Goal: Task Accomplishment & Management: Use online tool/utility

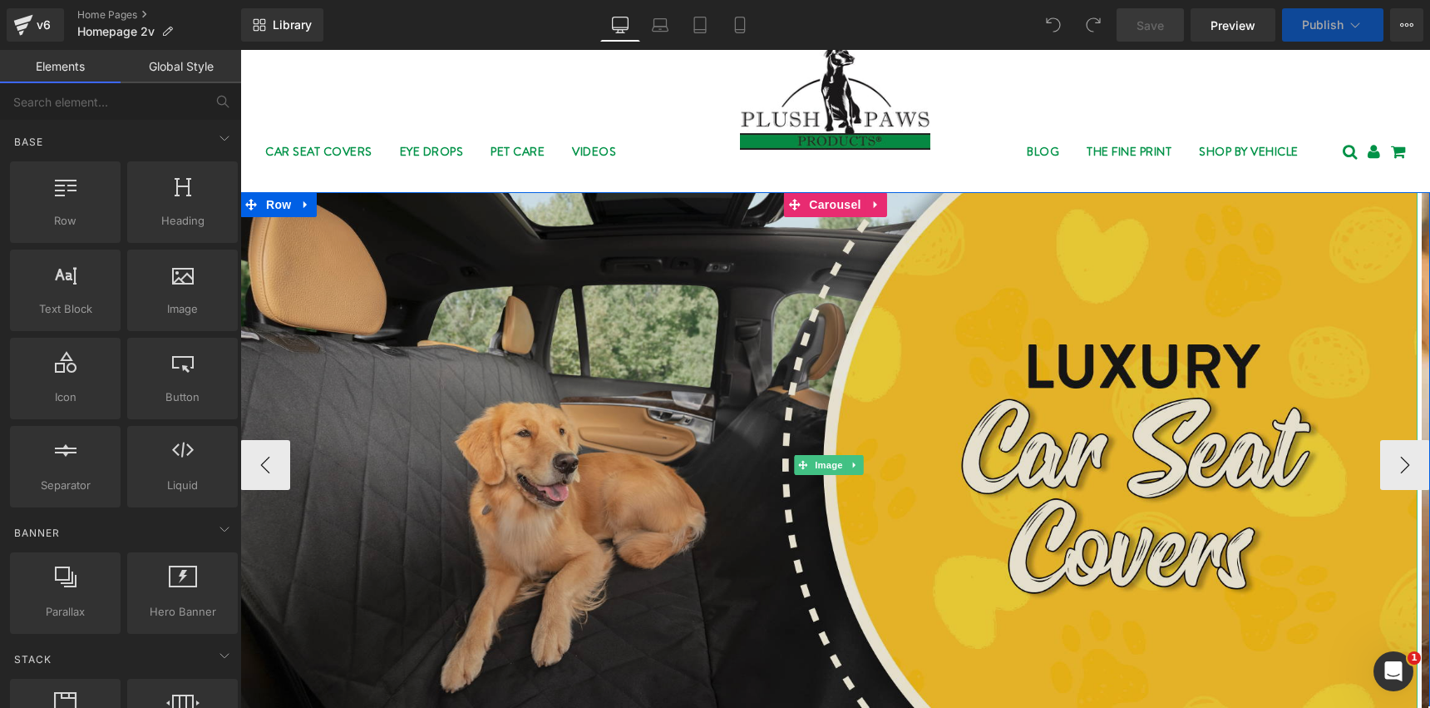
scroll to position [15, 0]
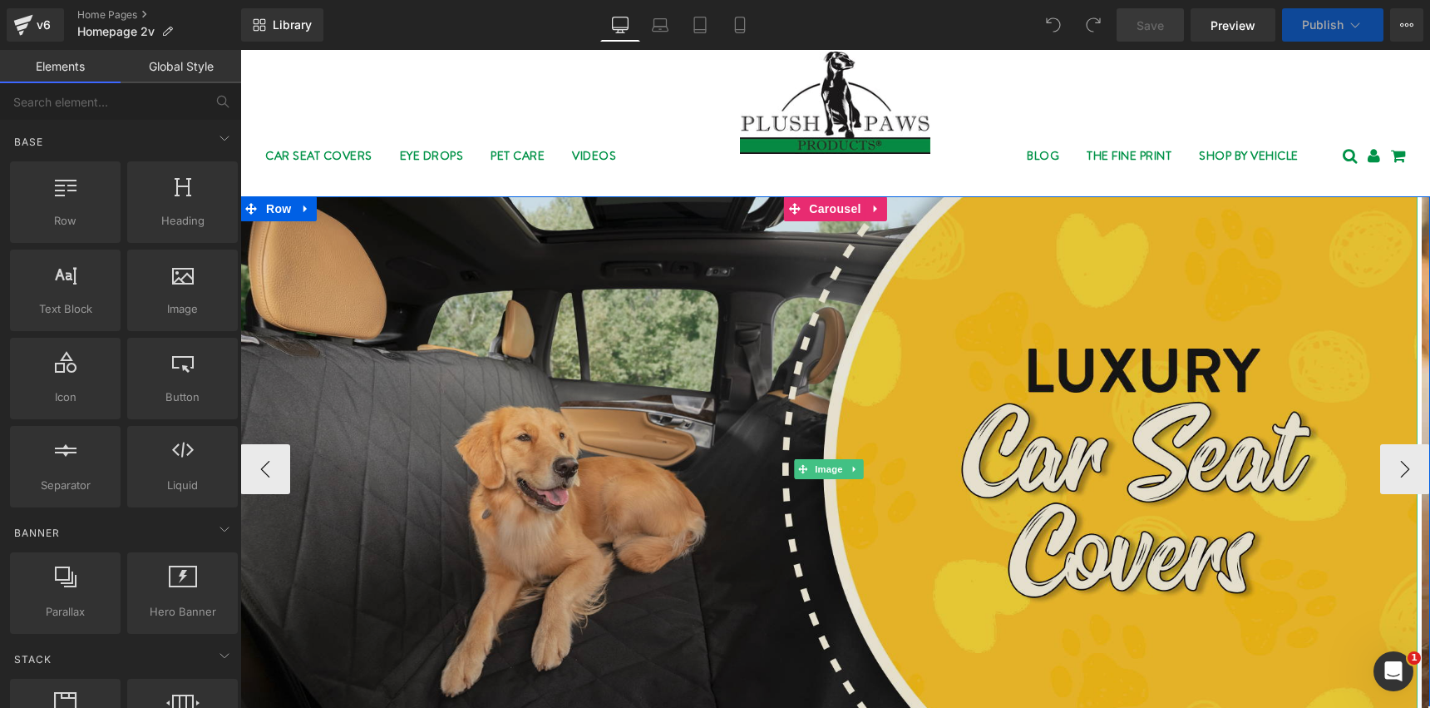
click at [486, 306] on img at bounding box center [828, 468] width 1177 height 545
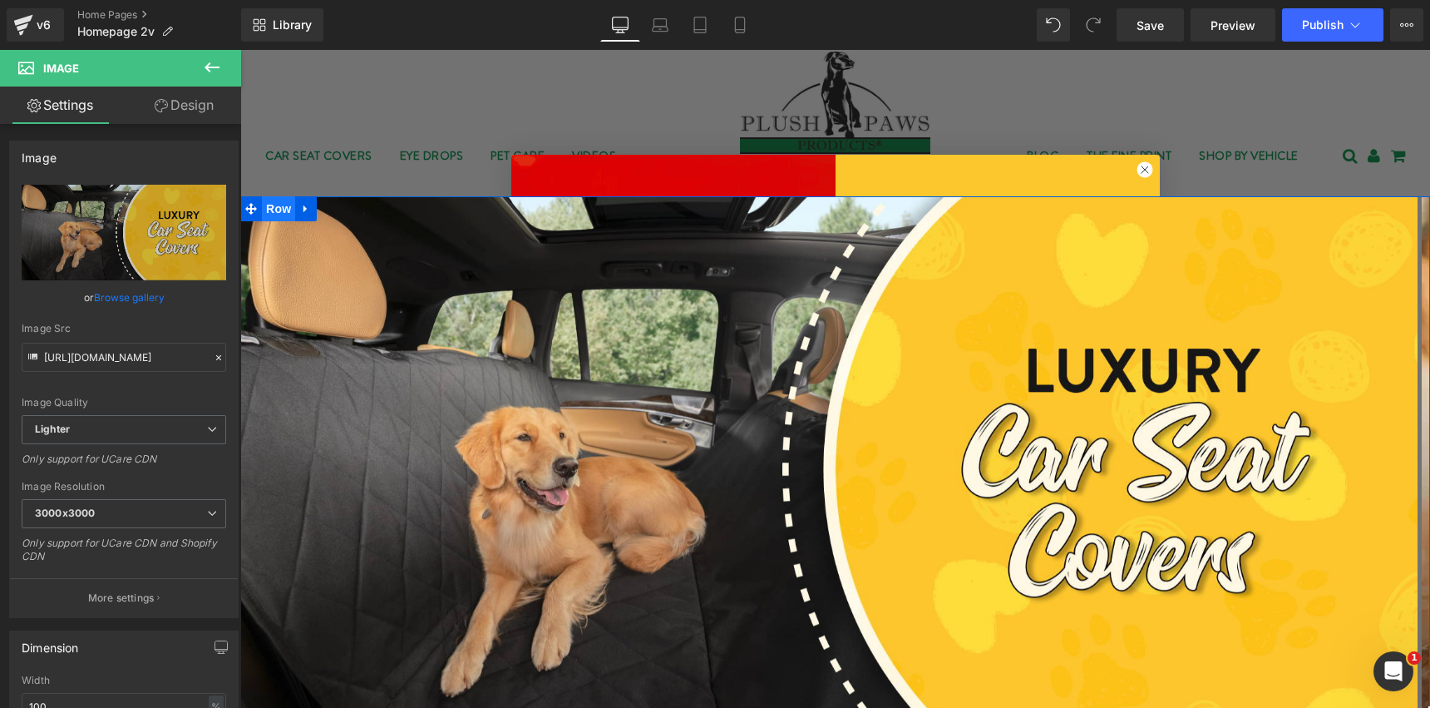
click at [262, 204] on span "Row" at bounding box center [278, 208] width 33 height 25
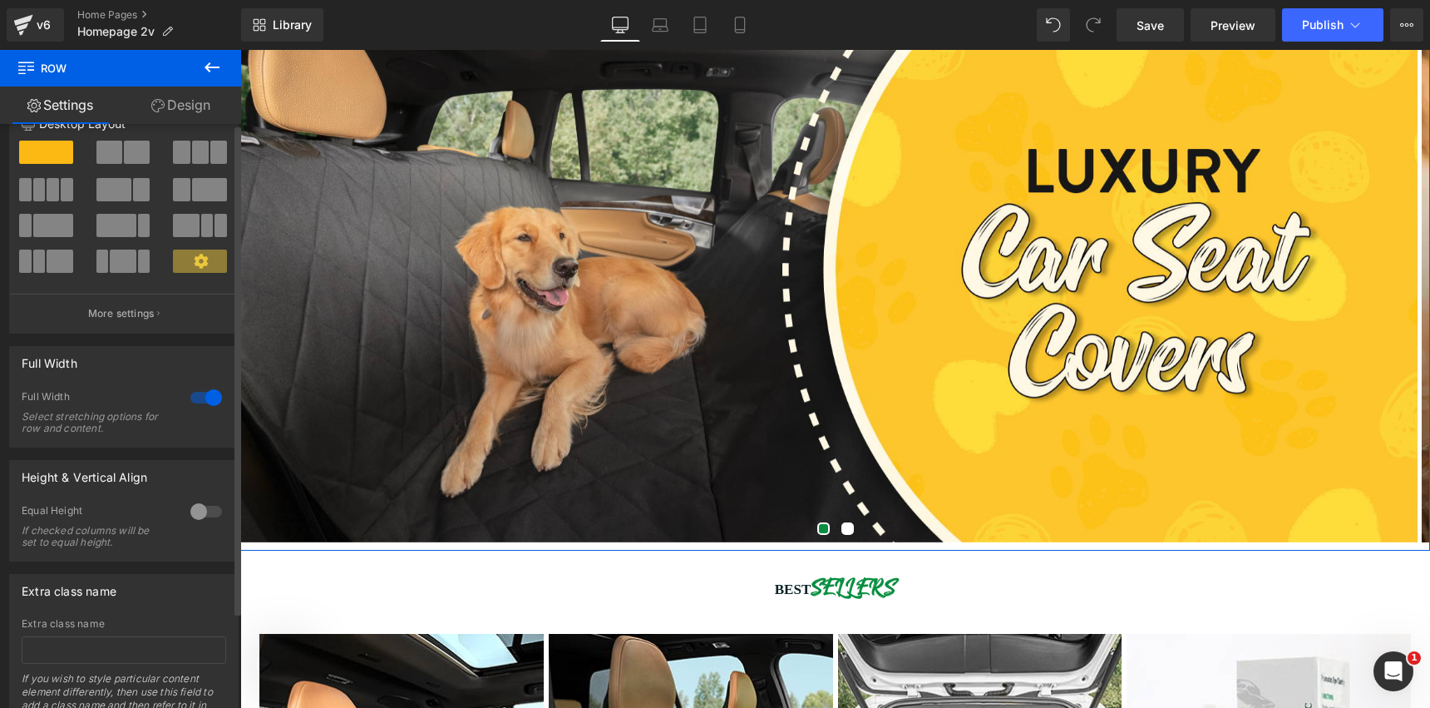
scroll to position [0, 0]
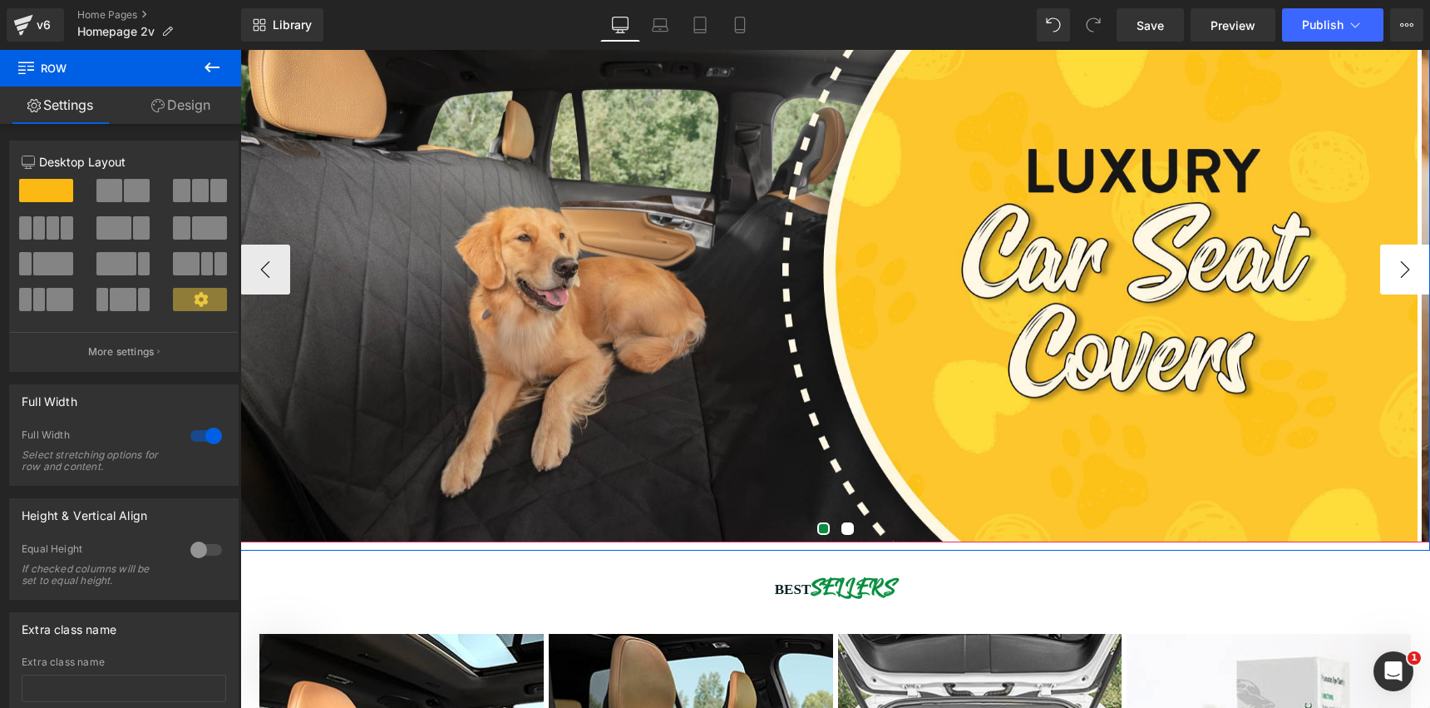
click at [1397, 272] on button "›" at bounding box center [1405, 269] width 50 height 50
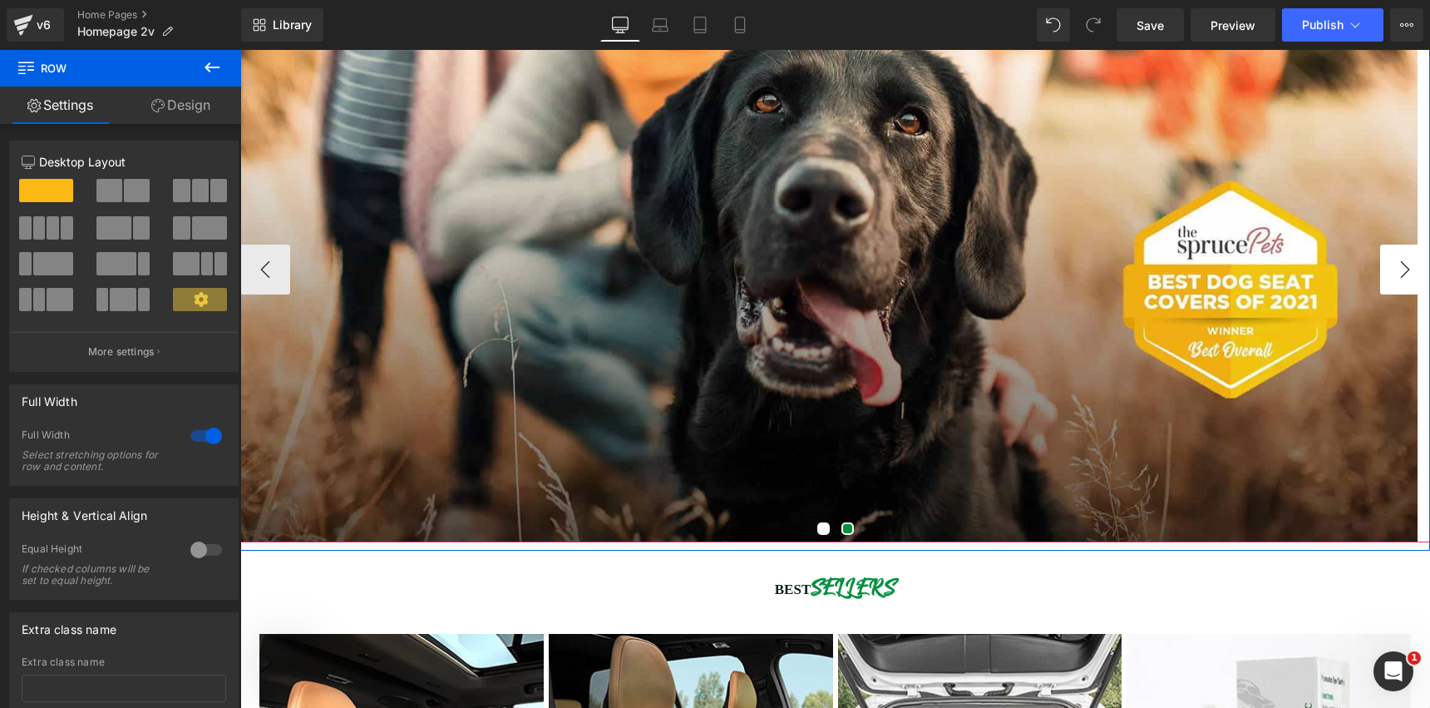
click at [1397, 272] on button "›" at bounding box center [1405, 269] width 50 height 50
click at [258, 273] on button "‹" at bounding box center [265, 269] width 50 height 50
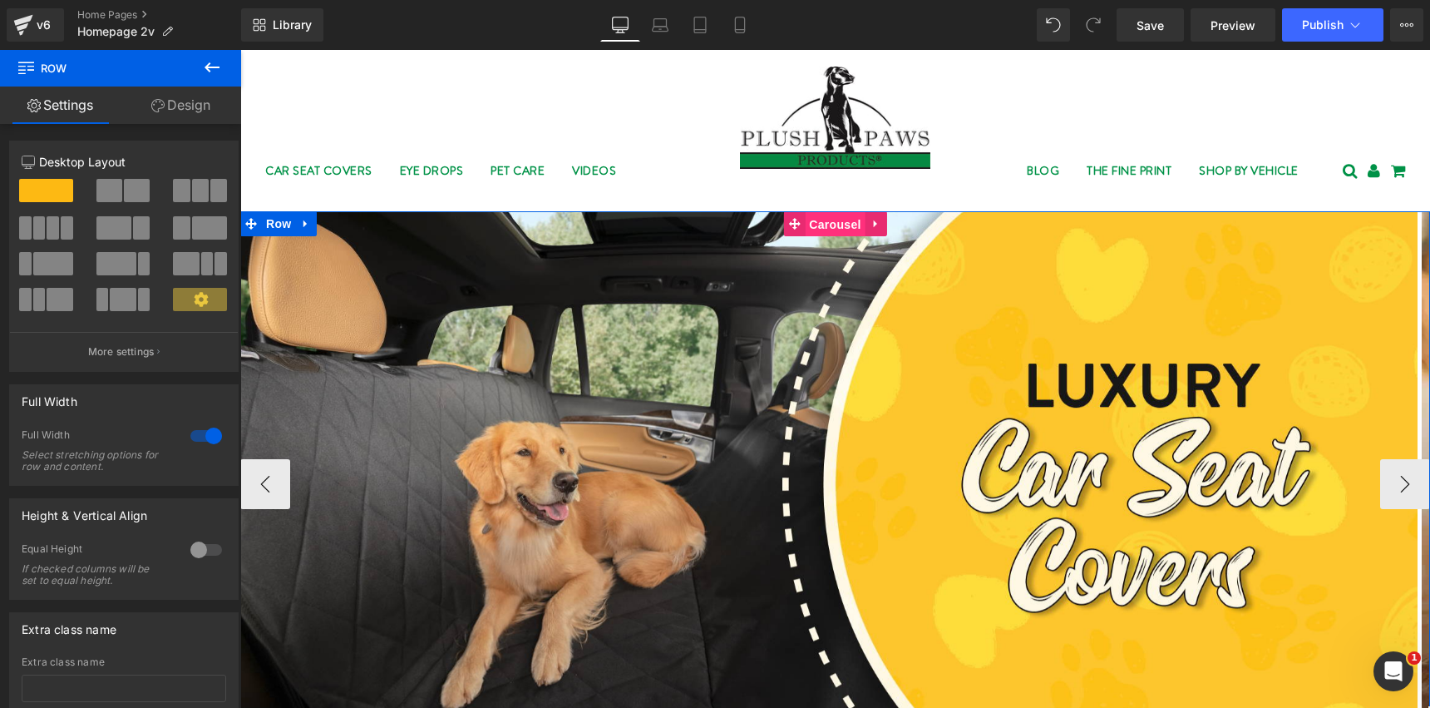
click at [817, 220] on span "Carousel" at bounding box center [835, 224] width 60 height 25
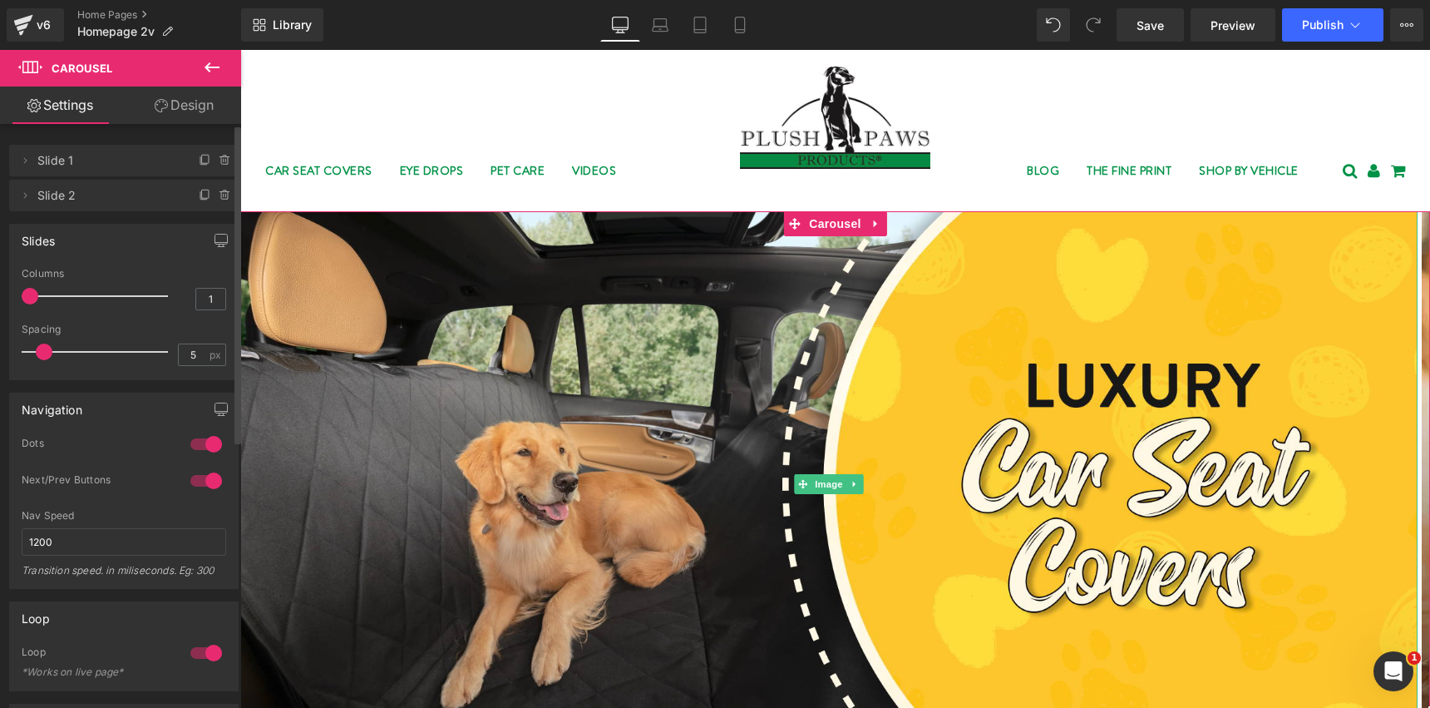
click at [101, 165] on span "Slide 1" at bounding box center [107, 161] width 140 height 32
click at [32, 160] on span at bounding box center [25, 161] width 20 height 20
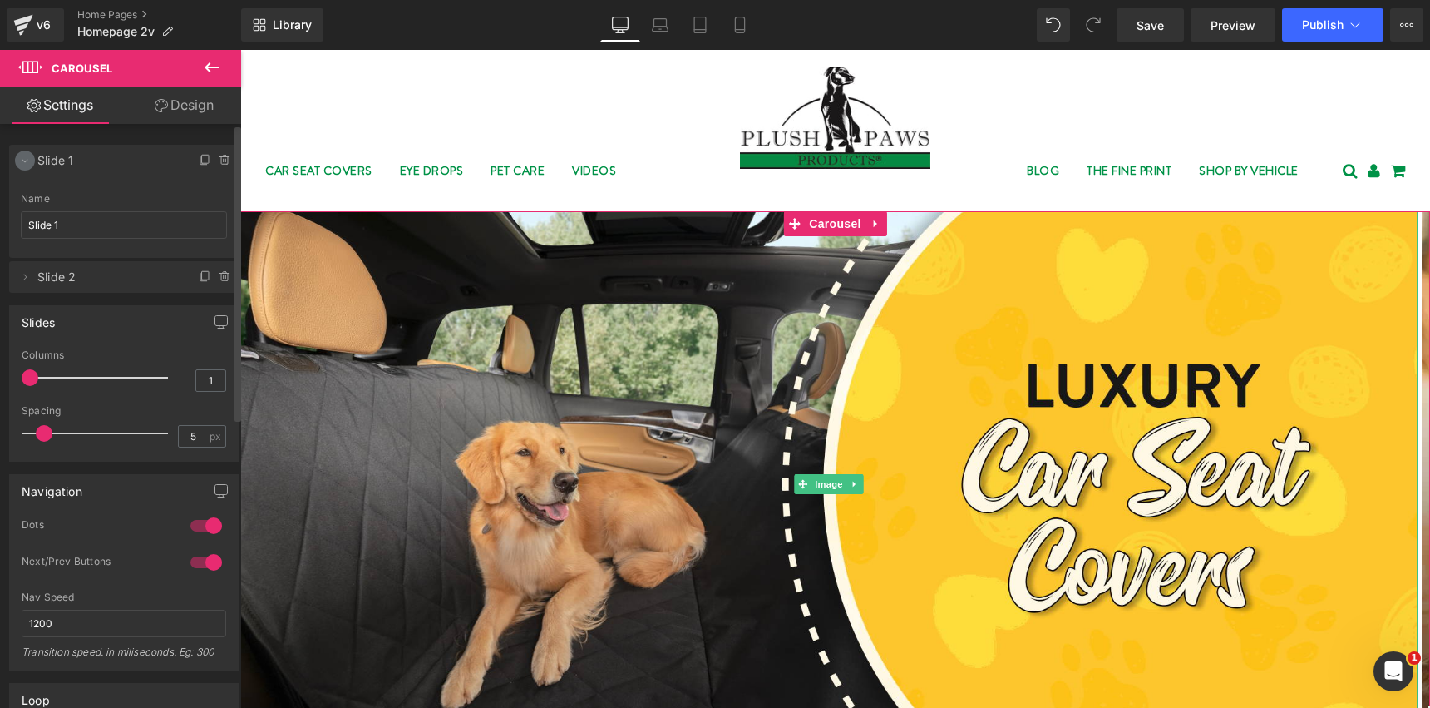
click at [32, 160] on span at bounding box center [25, 161] width 20 height 20
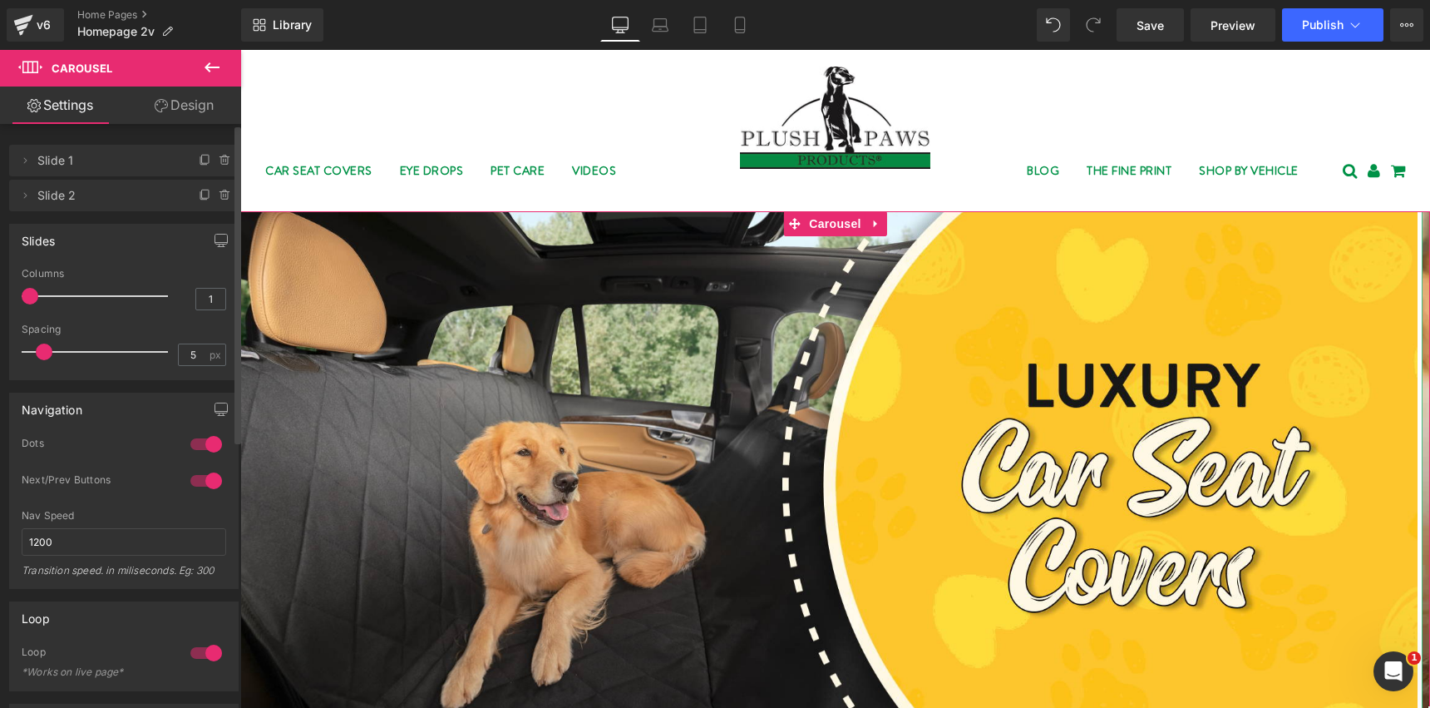
click at [35, 188] on li "Delete Cancel Slide 2 Slide 2 Name Slide 2" at bounding box center [124, 196] width 230 height 32
click at [34, 197] on li "Delete Cancel Slide 2 Slide 2 Name Slide 2" at bounding box center [124, 196] width 230 height 32
click at [24, 196] on icon at bounding box center [24, 195] width 13 height 13
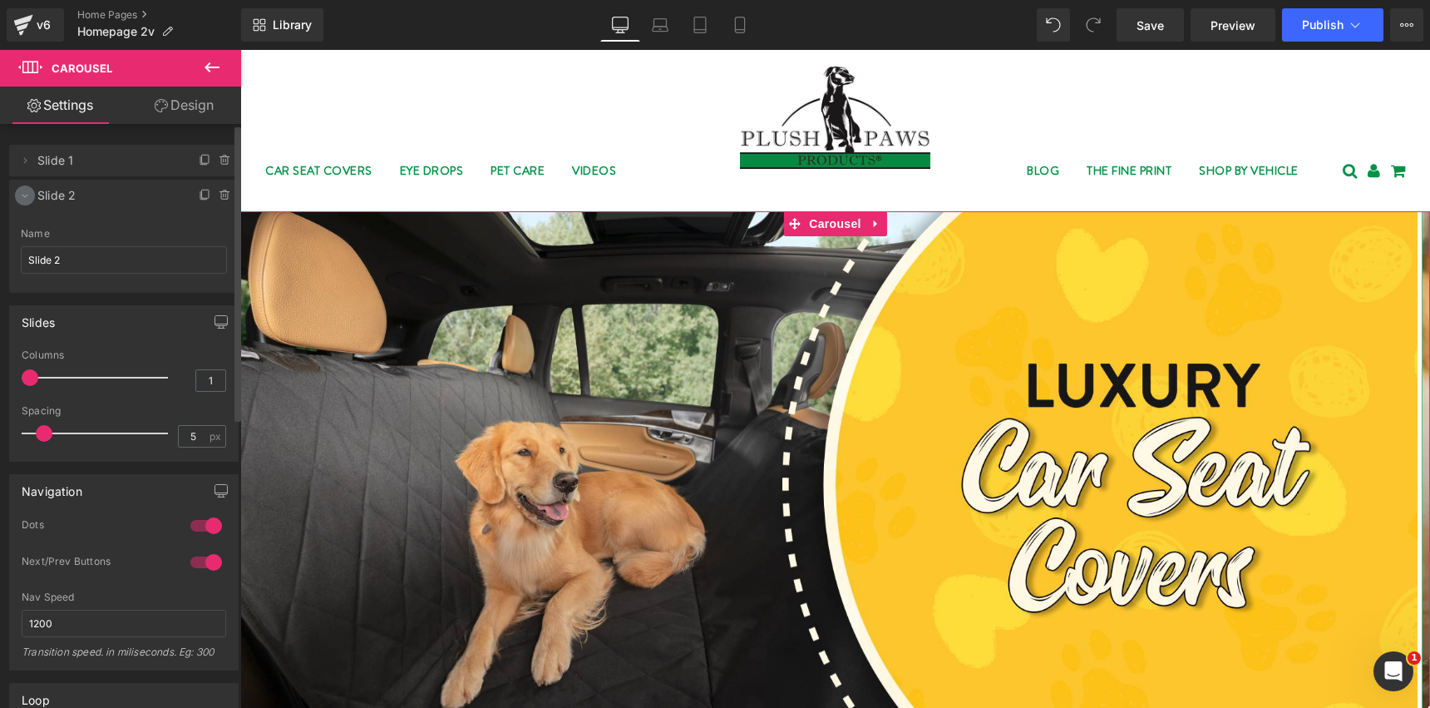
click at [33, 196] on span at bounding box center [25, 195] width 20 height 20
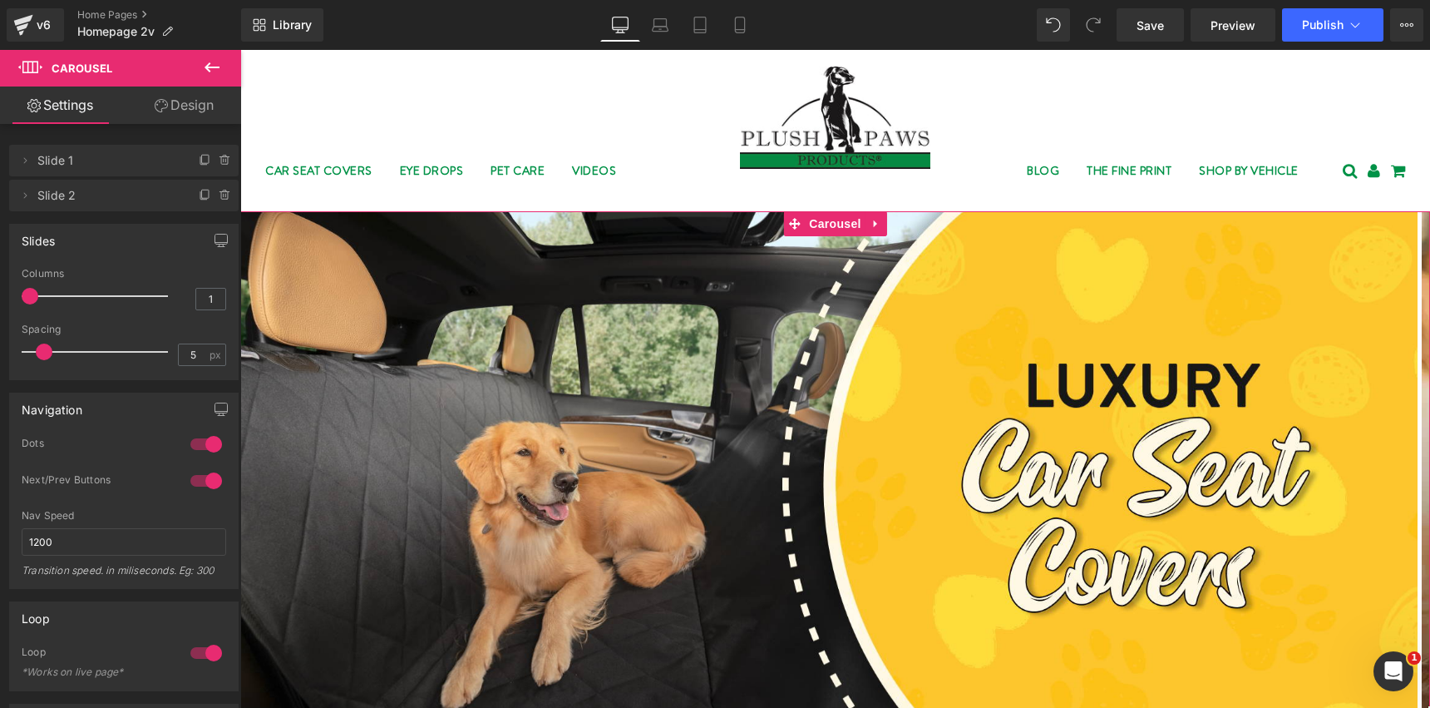
click at [188, 106] on link "Design" at bounding box center [184, 104] width 121 height 37
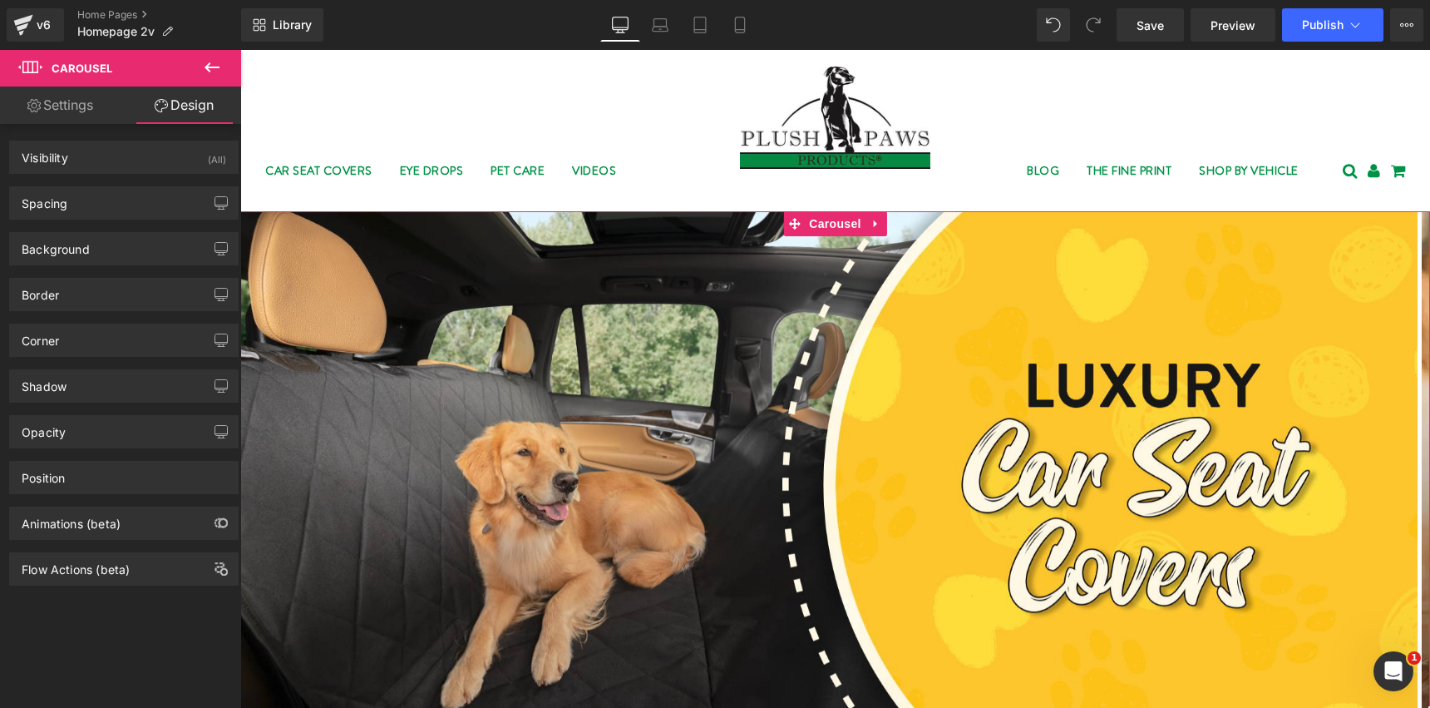
click at [65, 107] on link "Settings" at bounding box center [60, 104] width 121 height 37
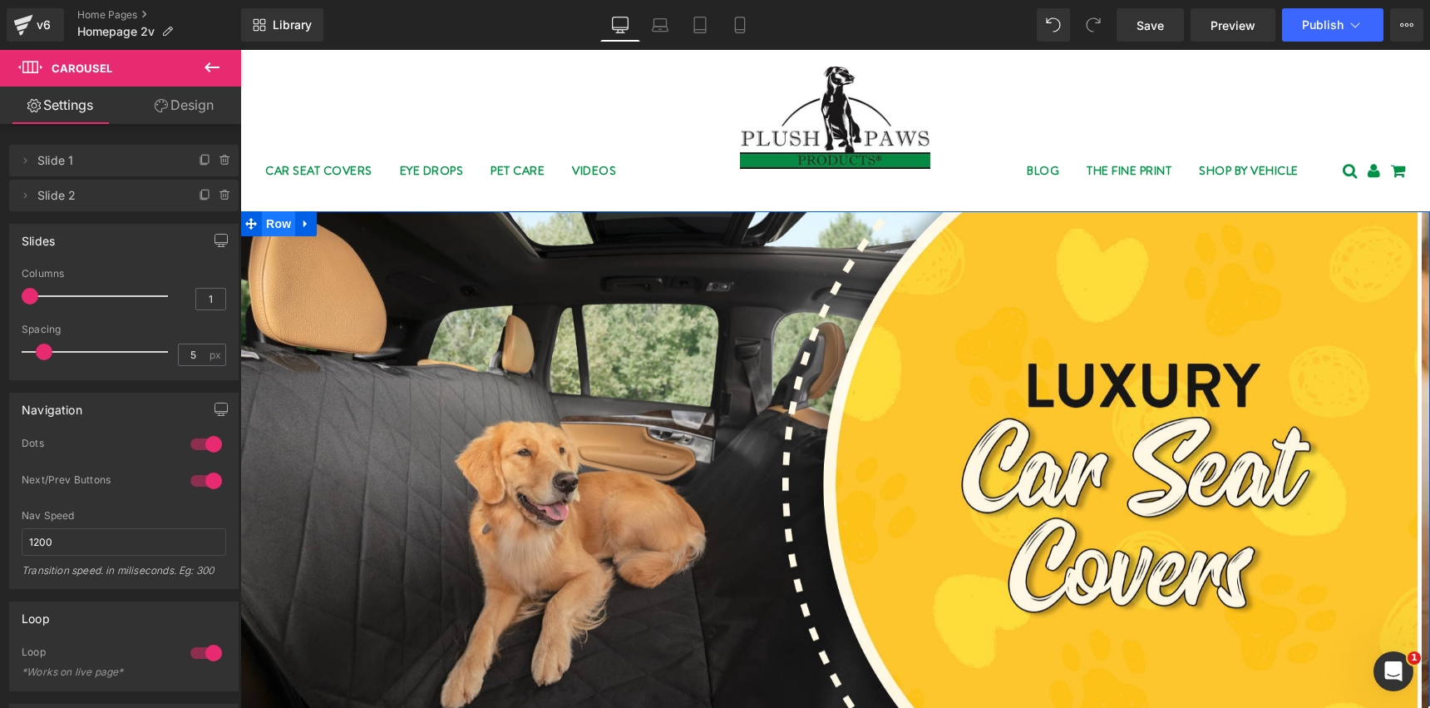
click at [267, 227] on span "Row" at bounding box center [278, 223] width 33 height 25
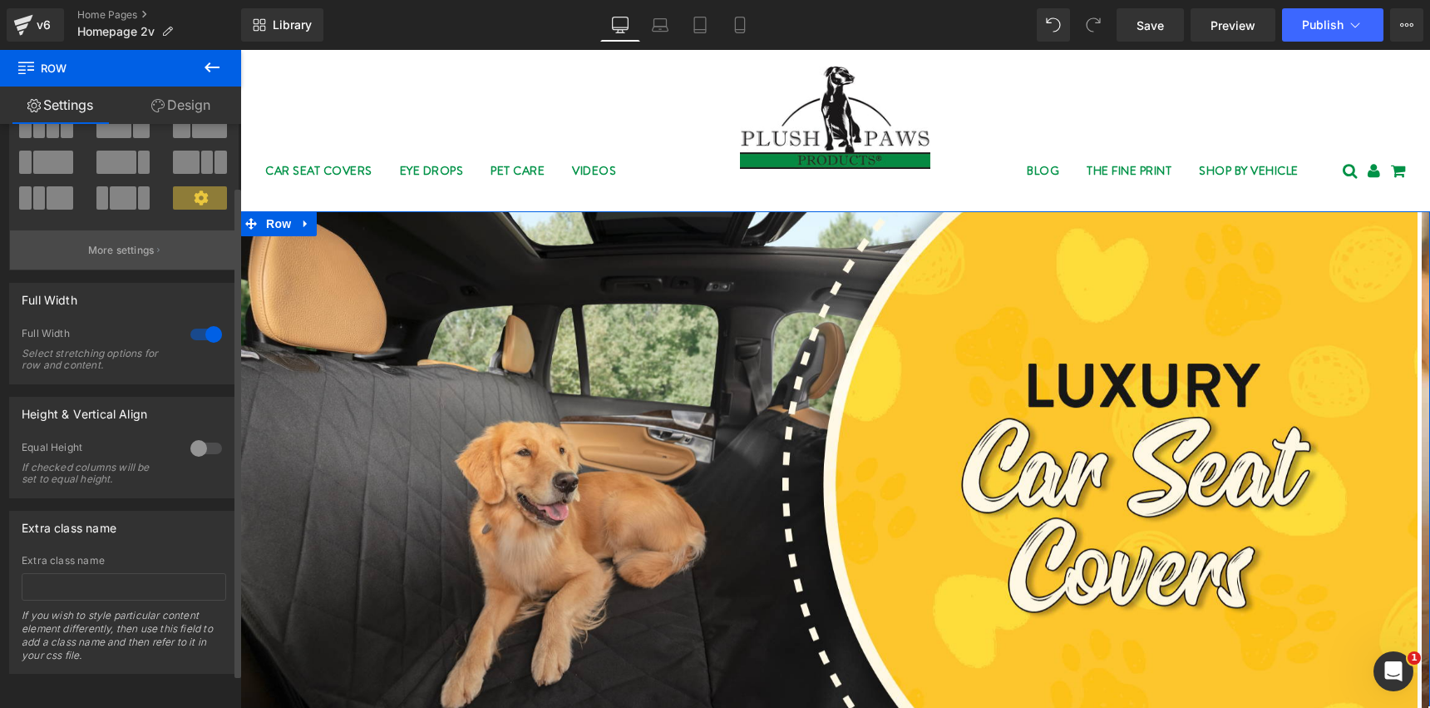
scroll to position [114, 0]
click at [199, 438] on div at bounding box center [206, 448] width 40 height 27
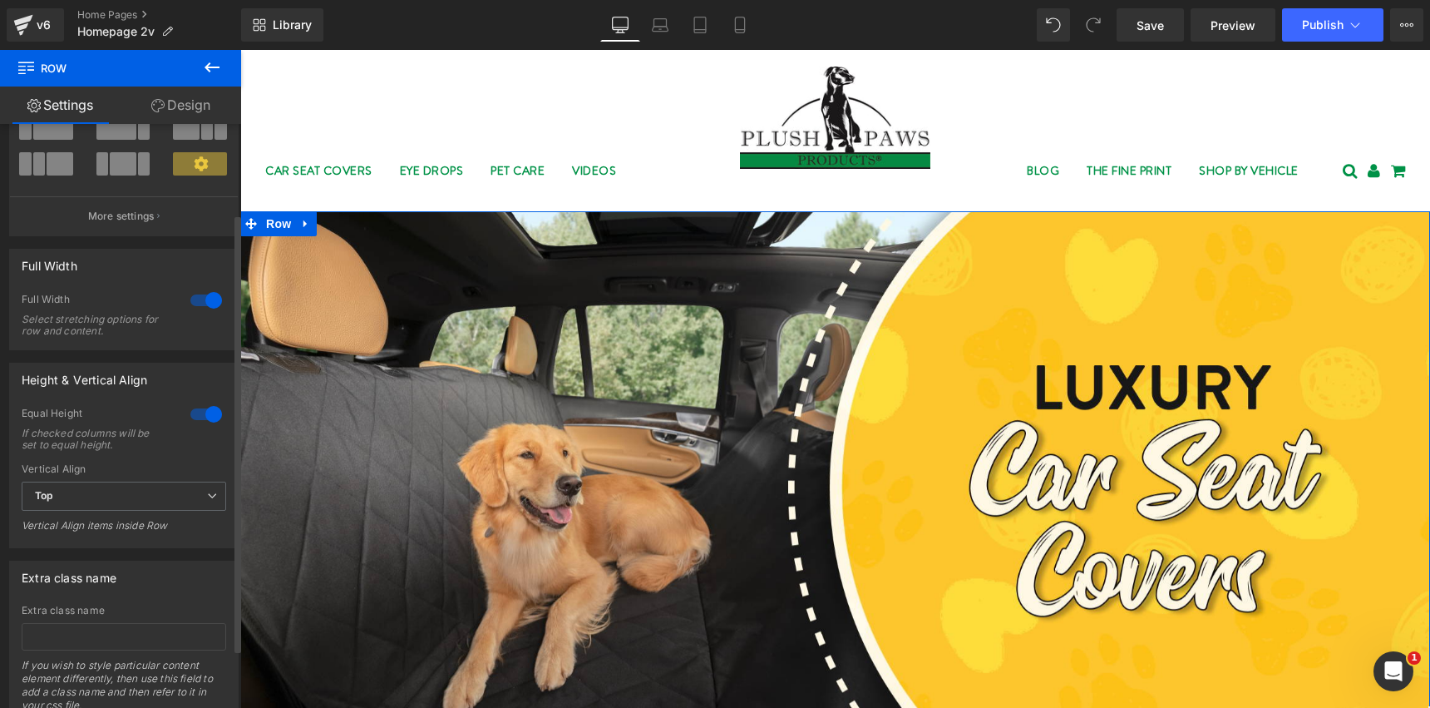
scroll to position [94, 0]
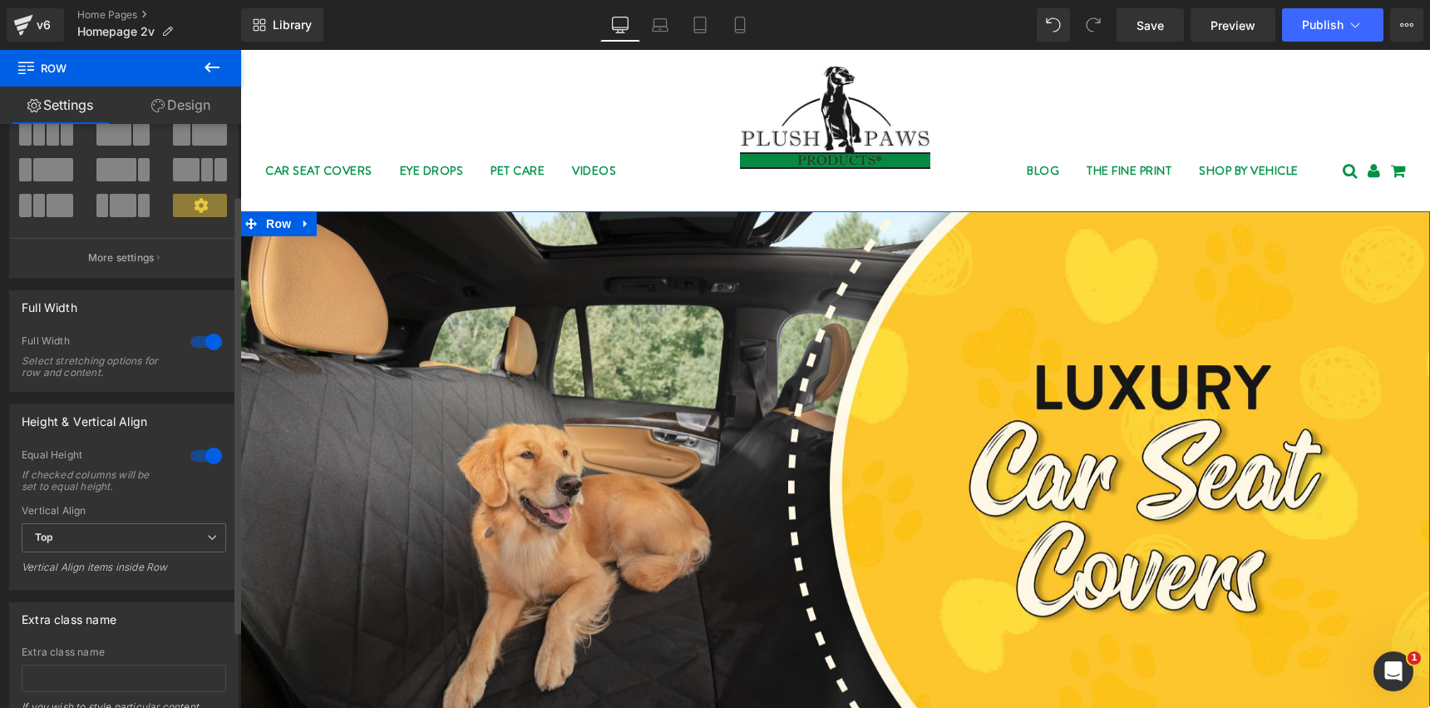
click at [188, 458] on div at bounding box center [206, 455] width 40 height 27
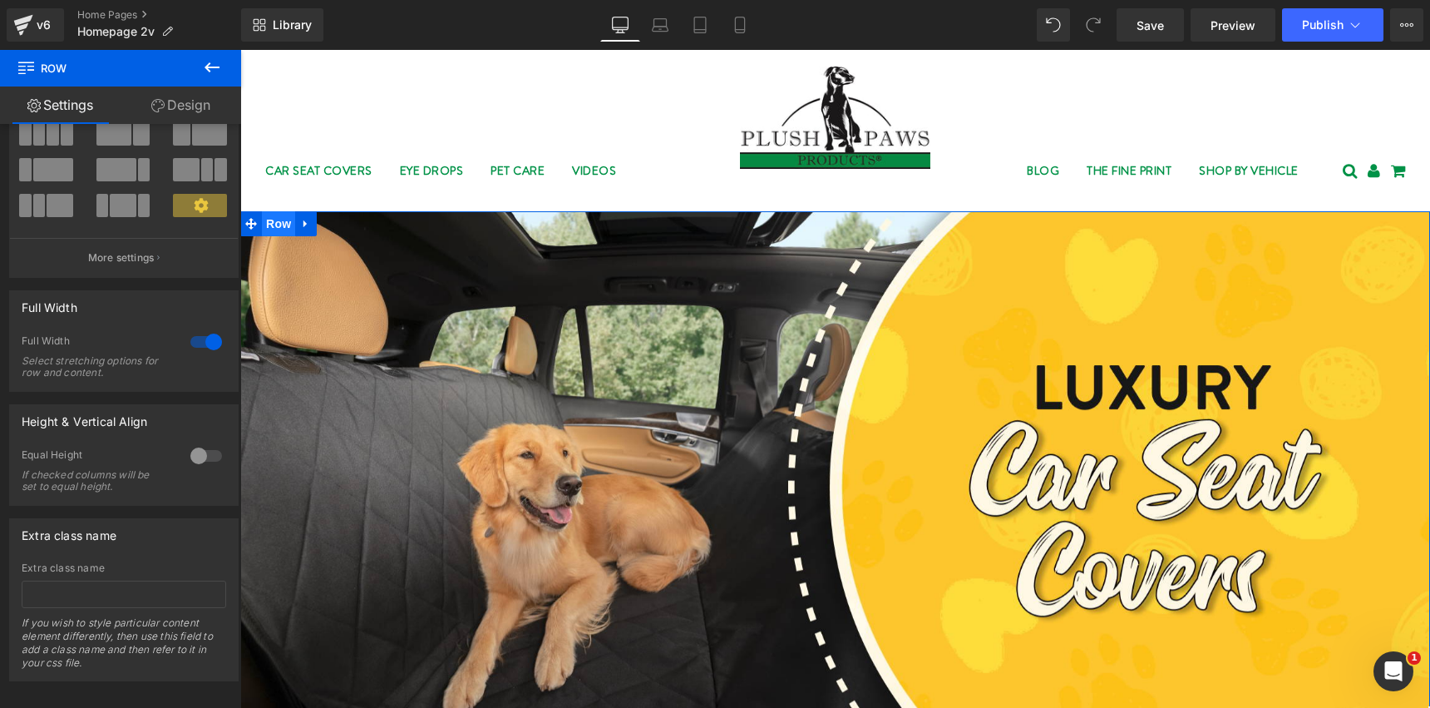
click at [265, 214] on span "Row" at bounding box center [278, 223] width 33 height 25
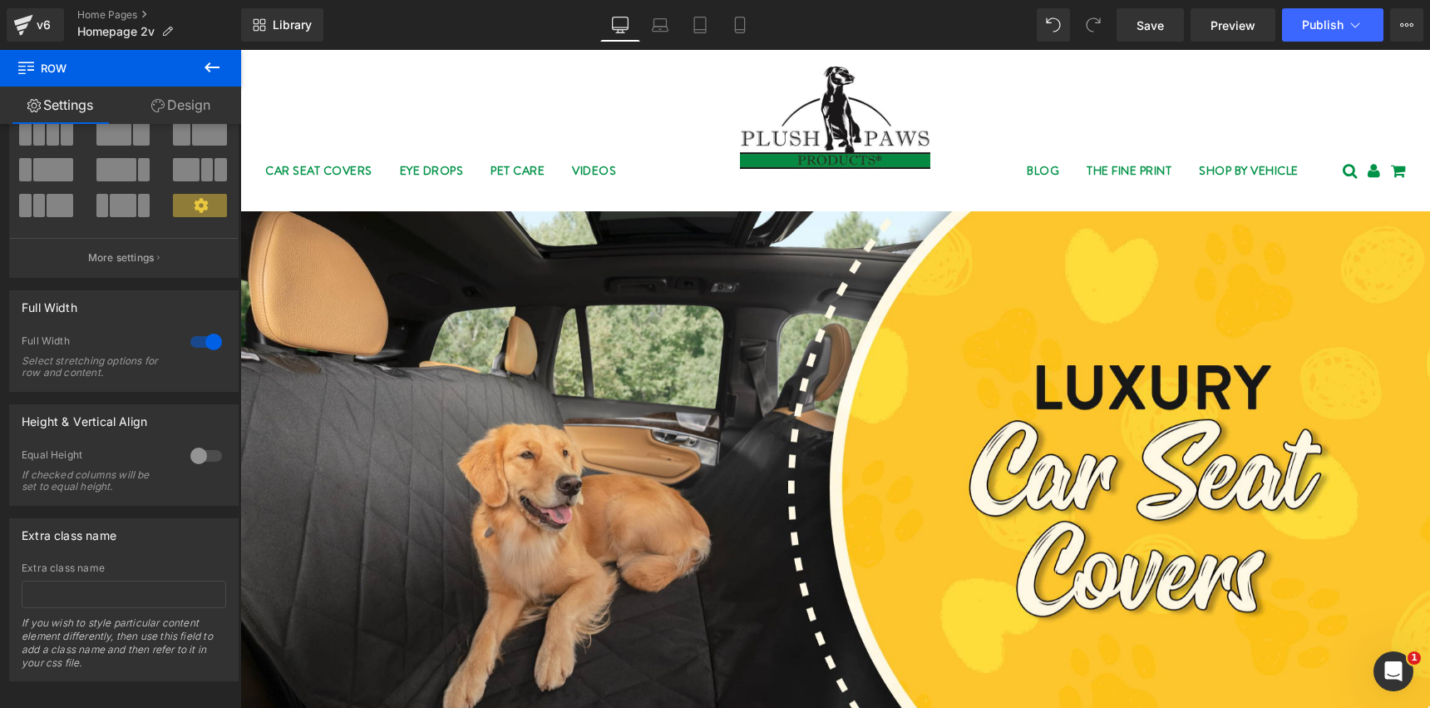
click at [28, 73] on span "Row" at bounding box center [100, 68] width 166 height 37
click at [22, 69] on icon at bounding box center [26, 66] width 16 height 16
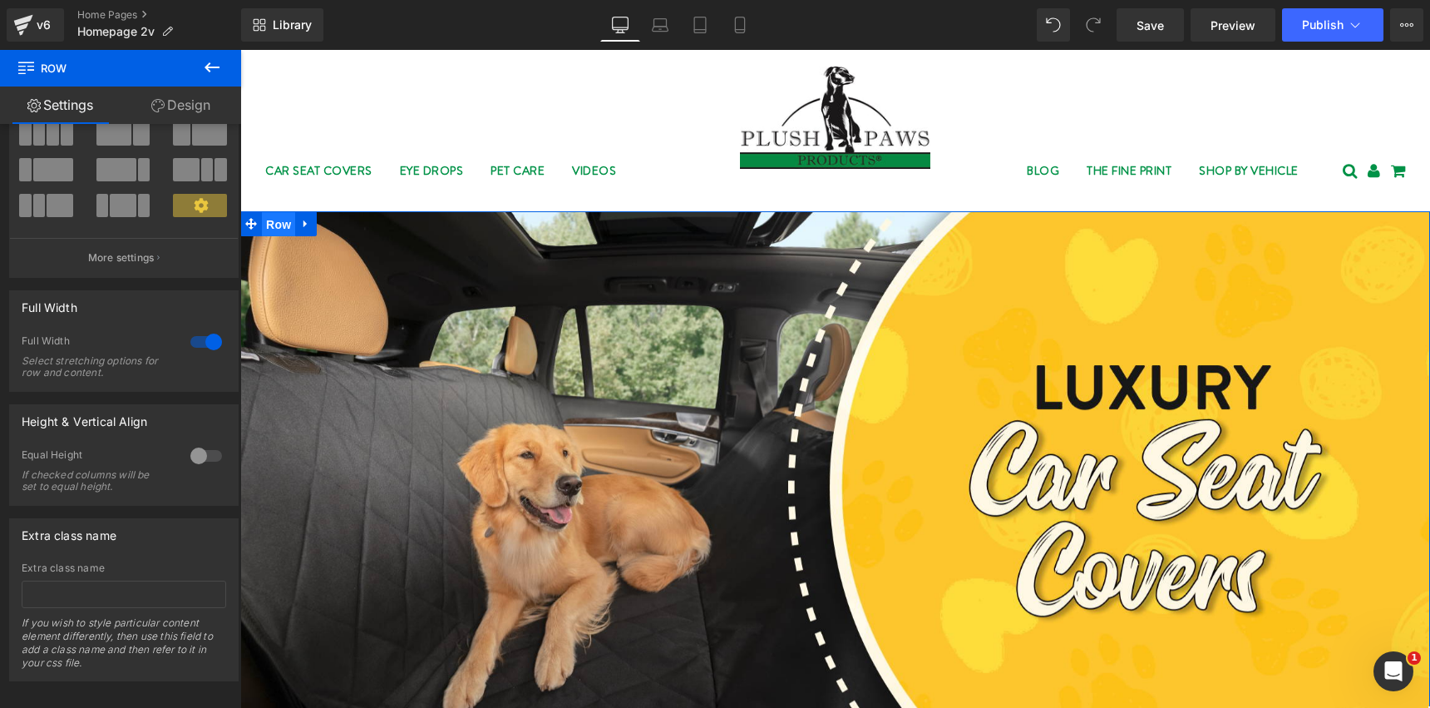
click at [268, 224] on span "Row" at bounding box center [278, 224] width 33 height 25
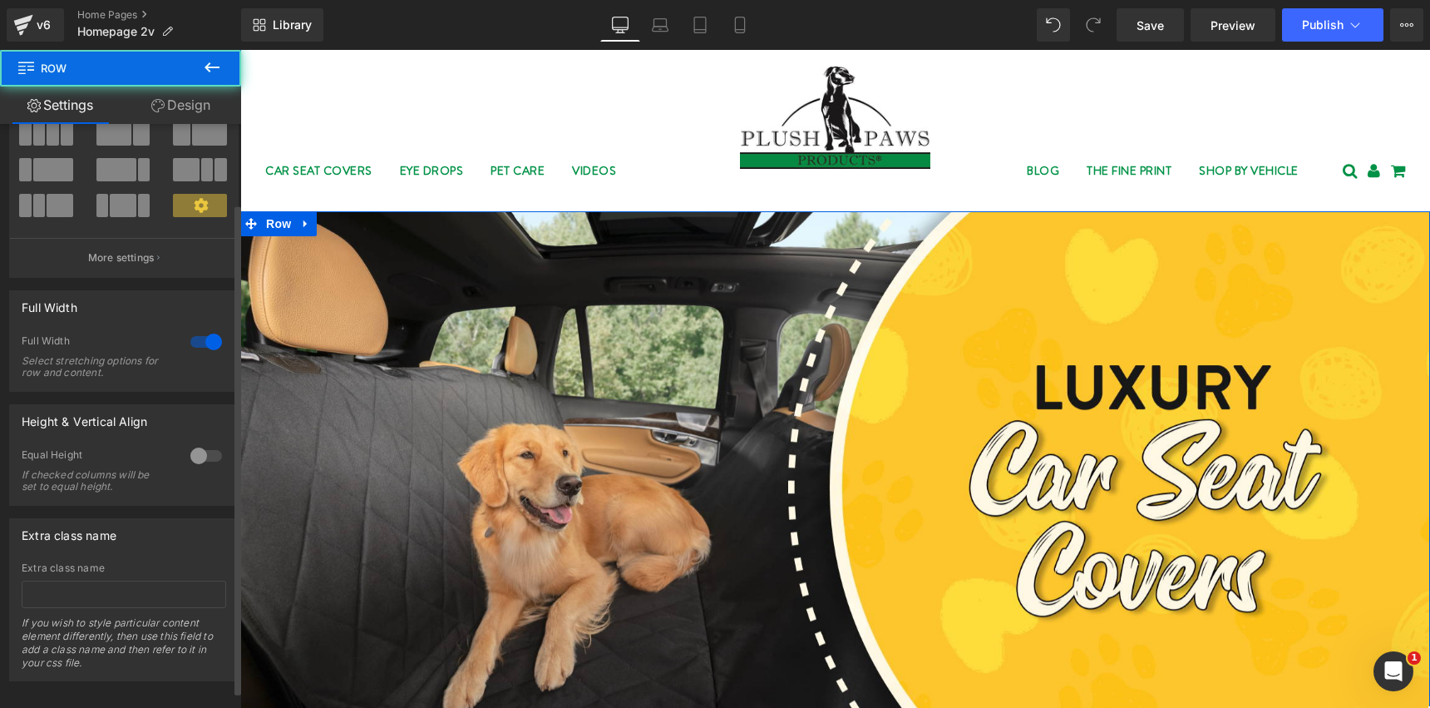
scroll to position [0, 0]
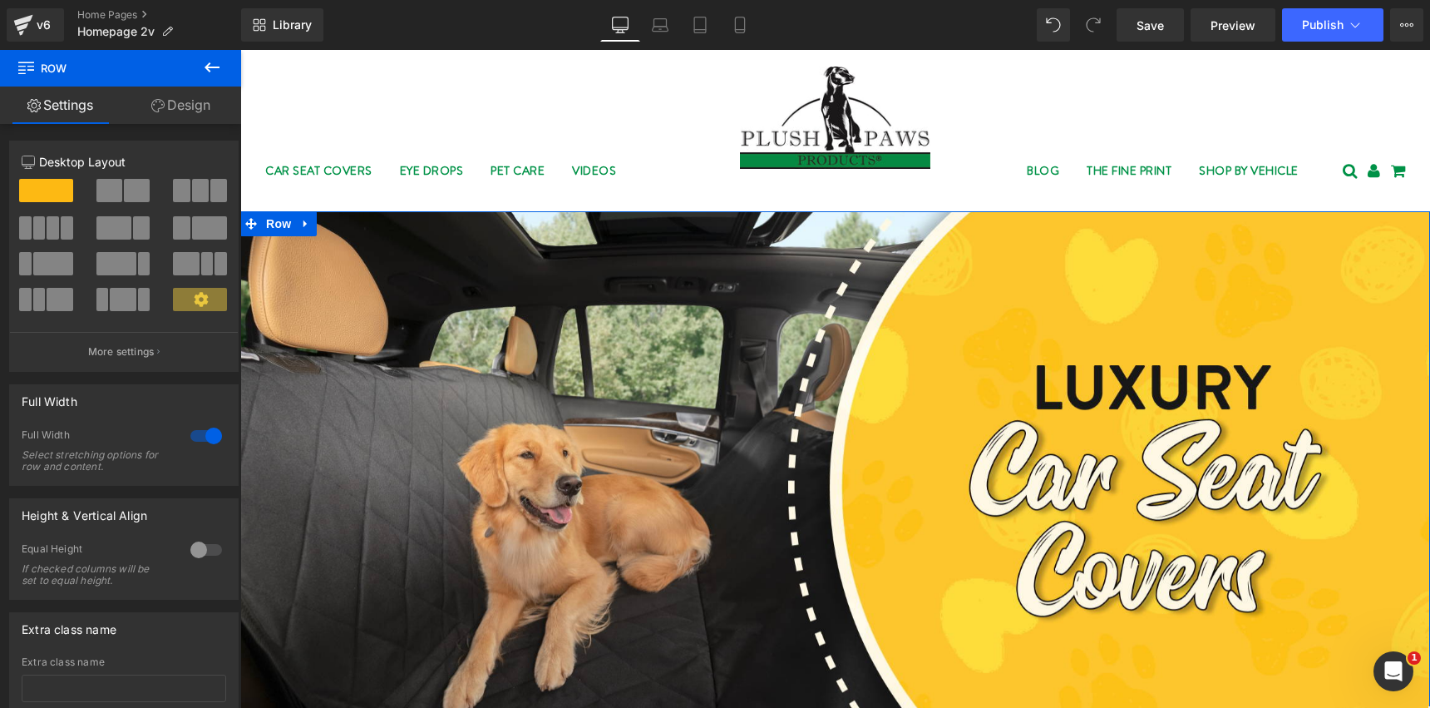
click at [161, 114] on link "Design" at bounding box center [181, 104] width 121 height 37
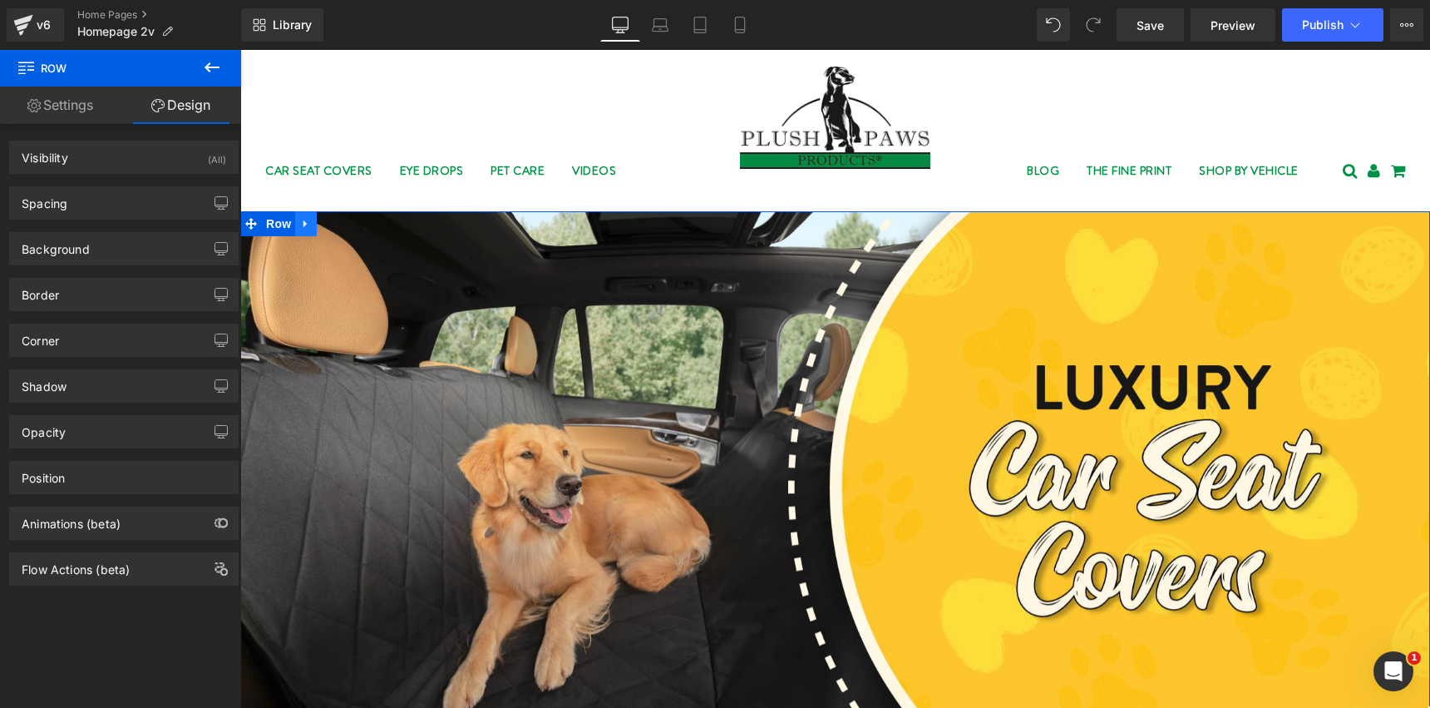
click at [300, 224] on icon at bounding box center [306, 224] width 12 height 12
click at [265, 224] on span "Row" at bounding box center [278, 223] width 33 height 25
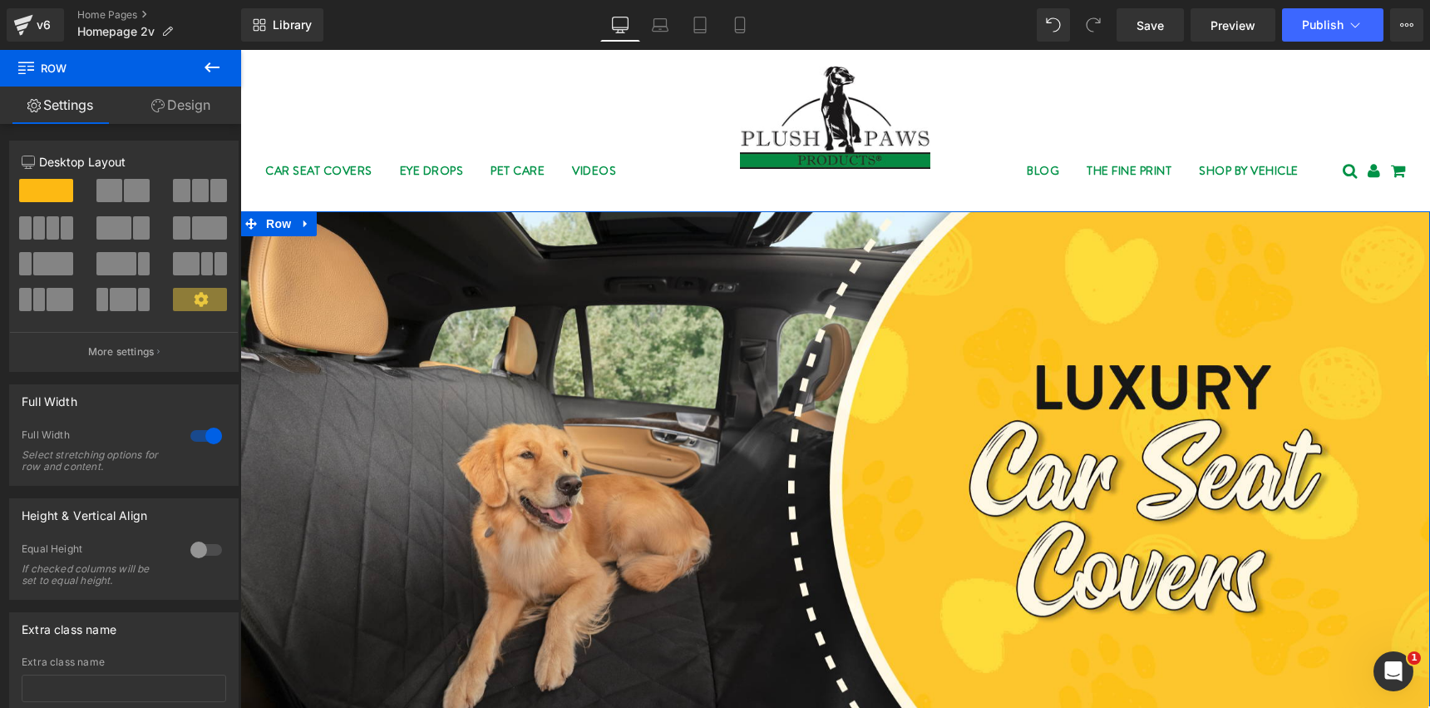
click at [165, 112] on link "Design" at bounding box center [181, 104] width 121 height 37
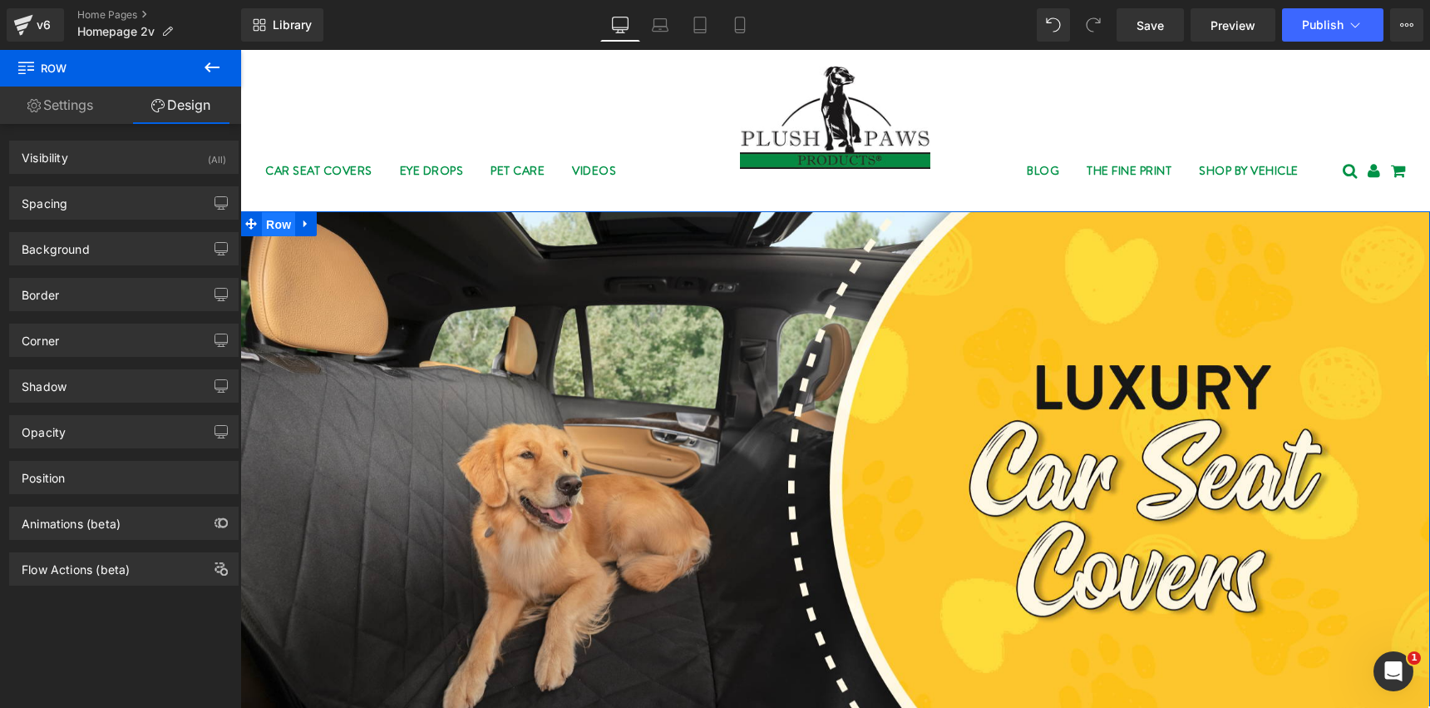
click at [266, 227] on span "Row" at bounding box center [278, 224] width 33 height 25
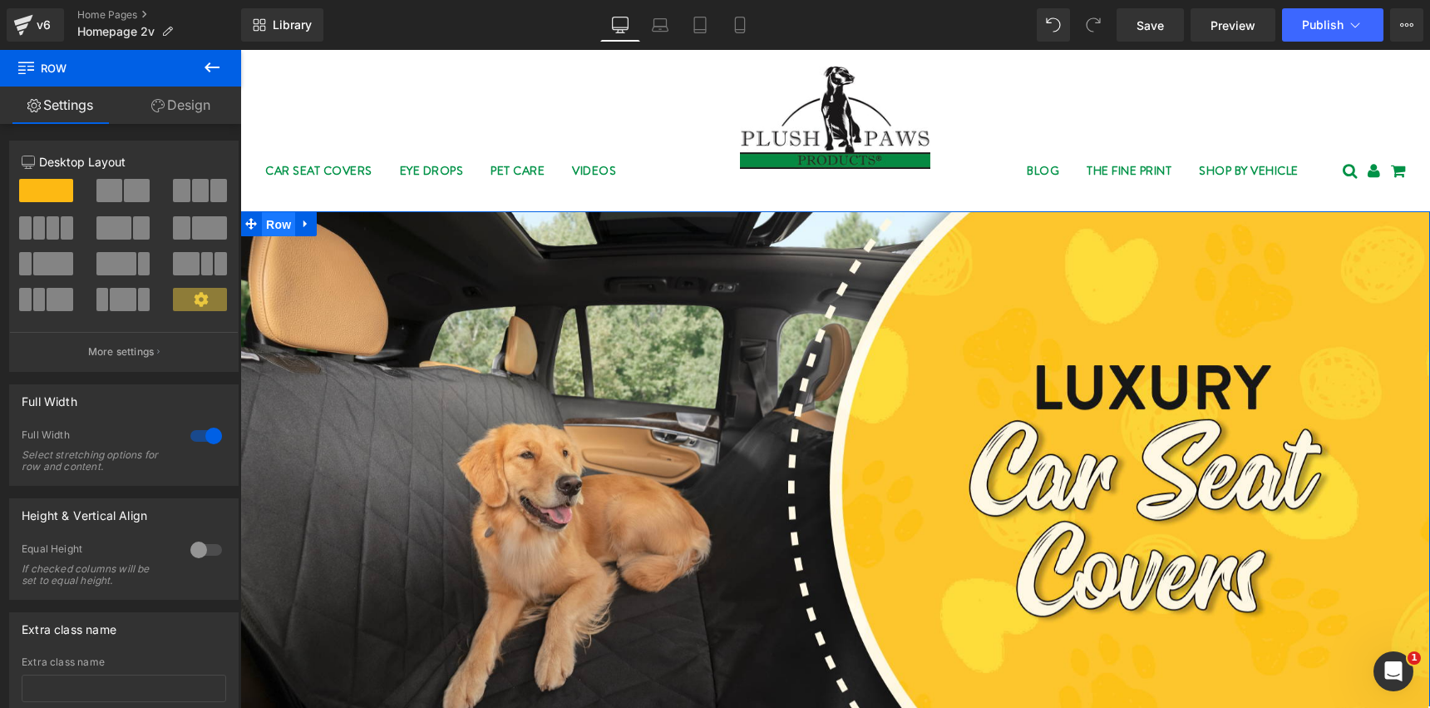
click at [265, 222] on span "Row" at bounding box center [278, 224] width 33 height 25
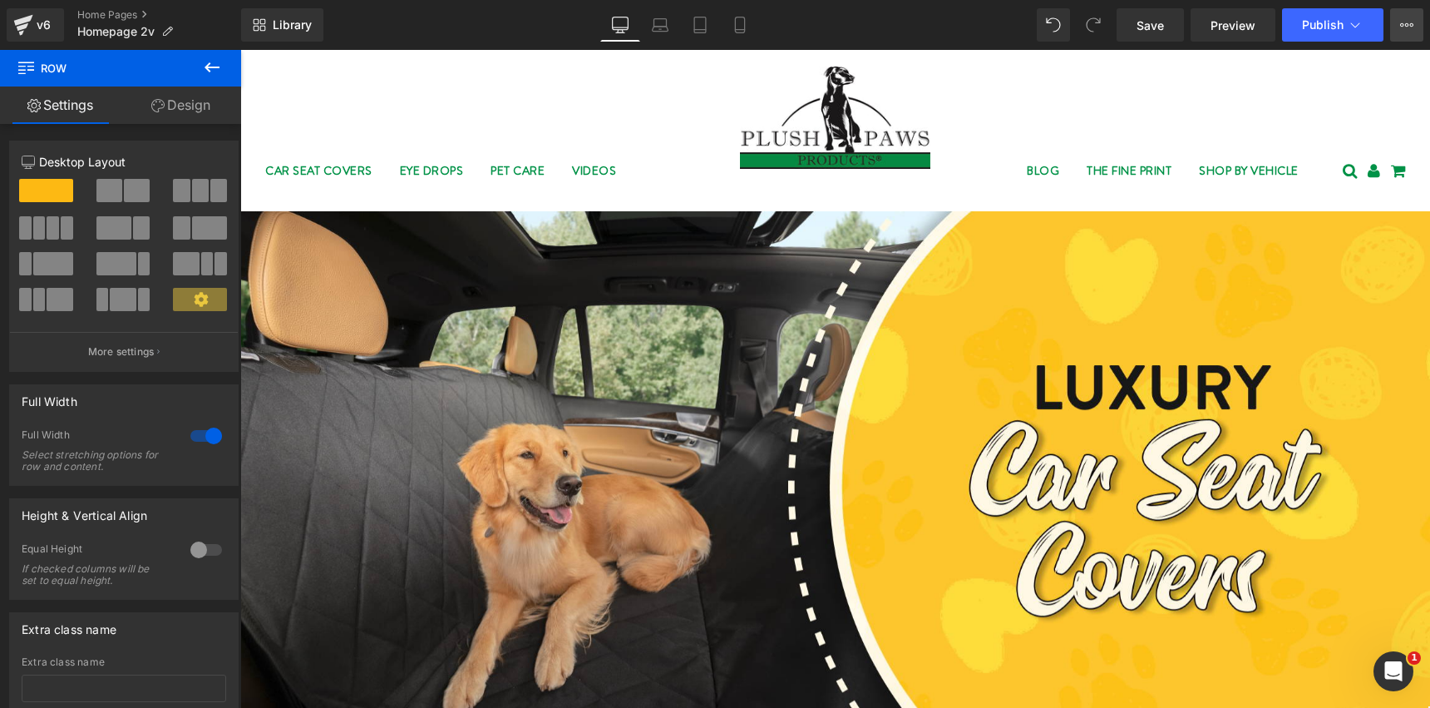
click at [1407, 20] on icon at bounding box center [1406, 24] width 13 height 13
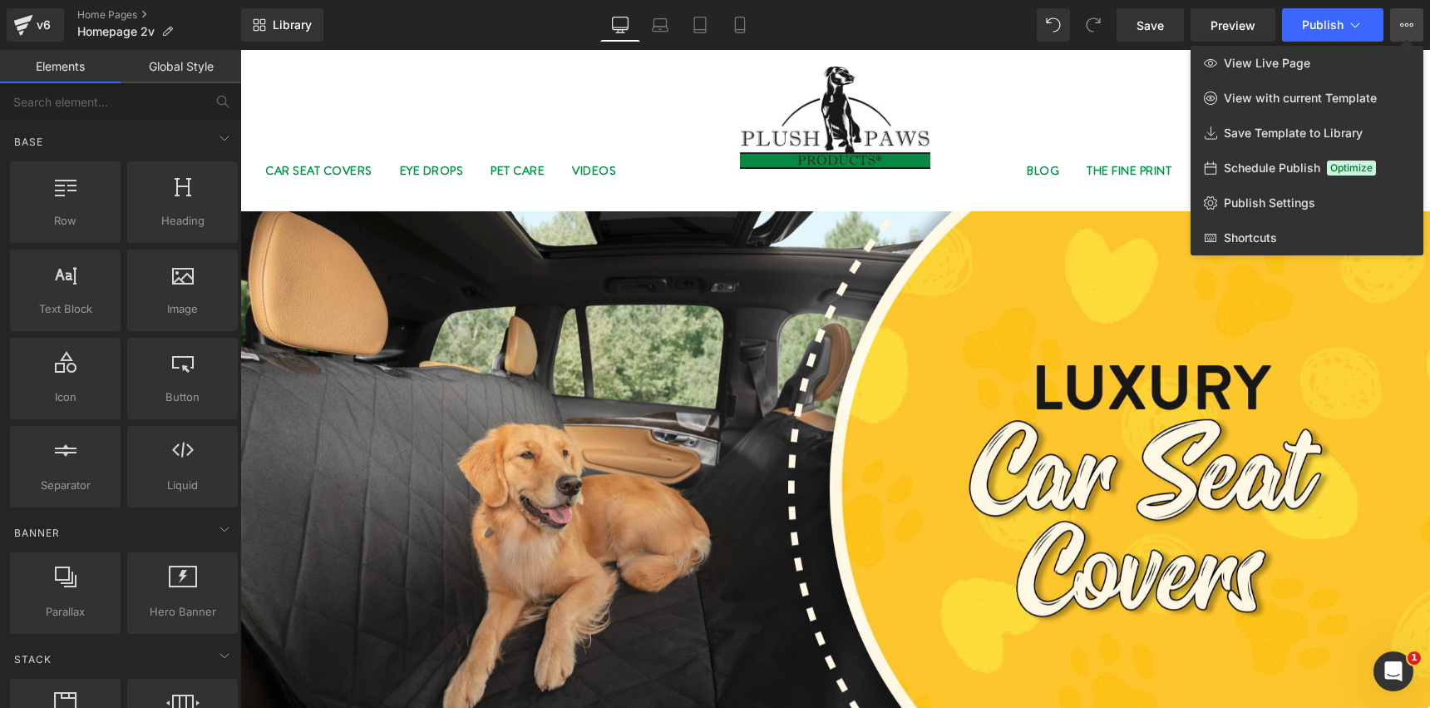
click at [1017, 131] on div at bounding box center [835, 379] width 1190 height 658
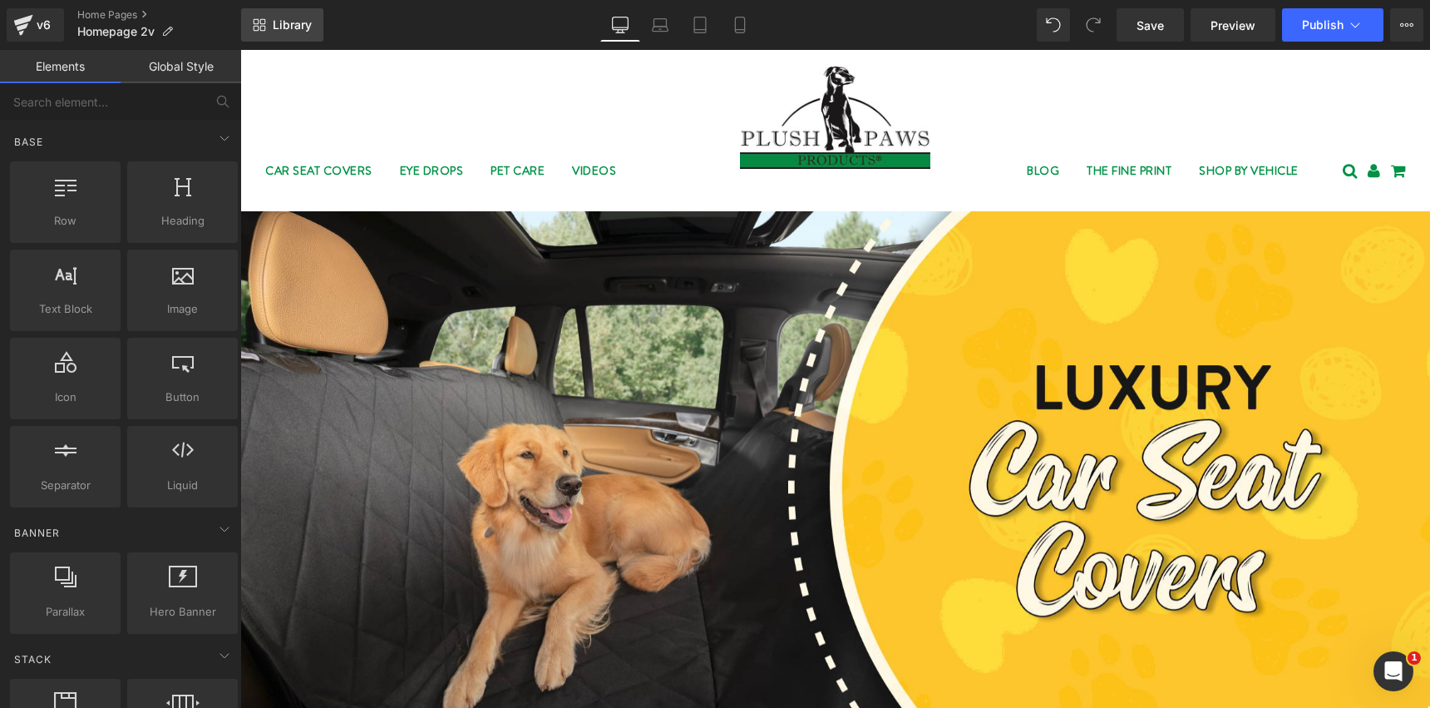
click at [274, 36] on link "Library" at bounding box center [282, 24] width 82 height 33
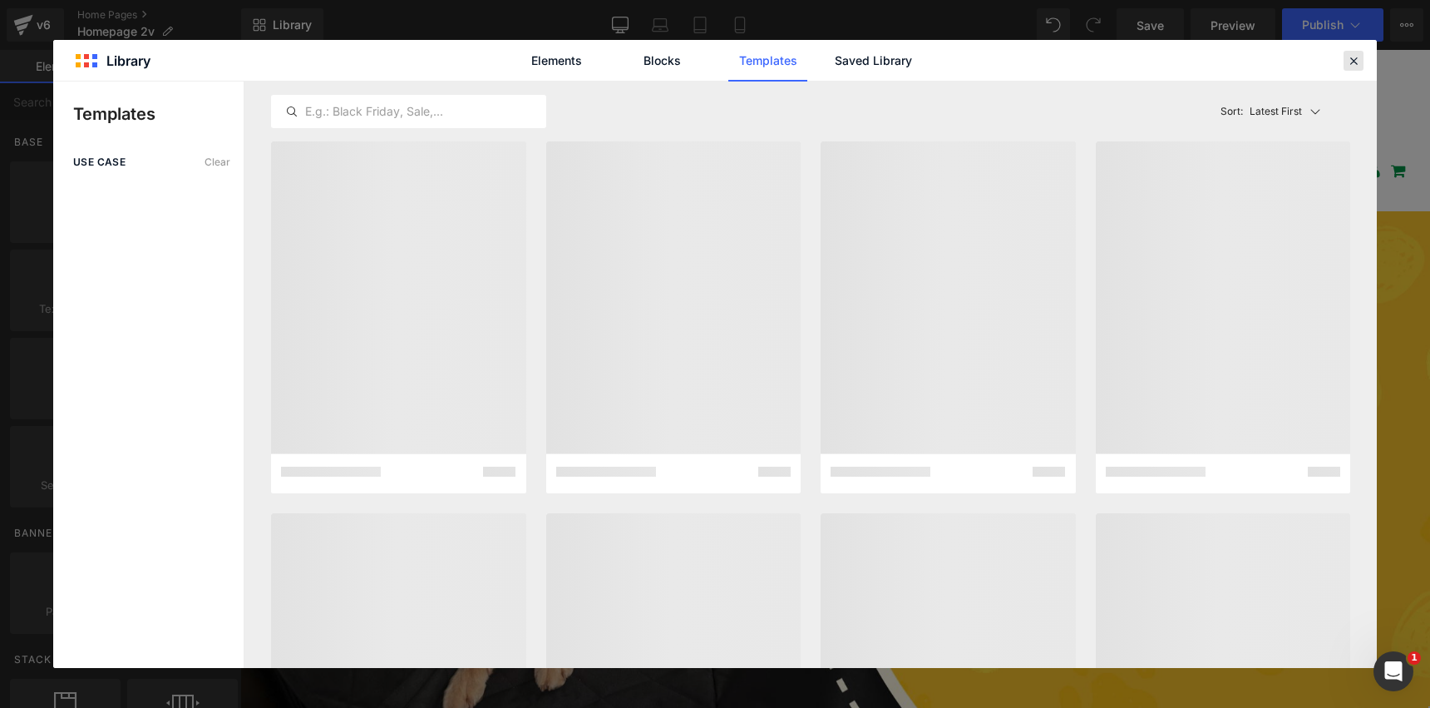
click at [1349, 57] on icon at bounding box center [1353, 60] width 15 height 15
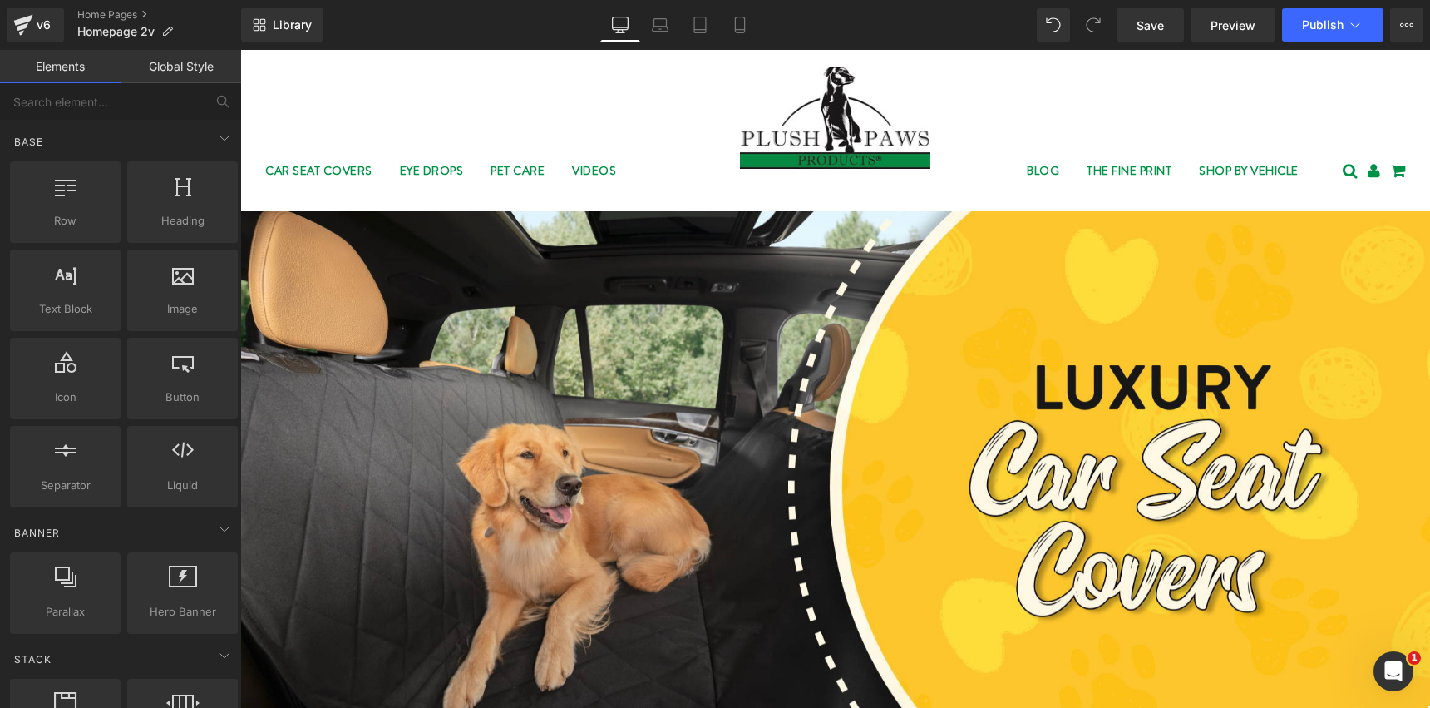
scroll to position [30, 0]
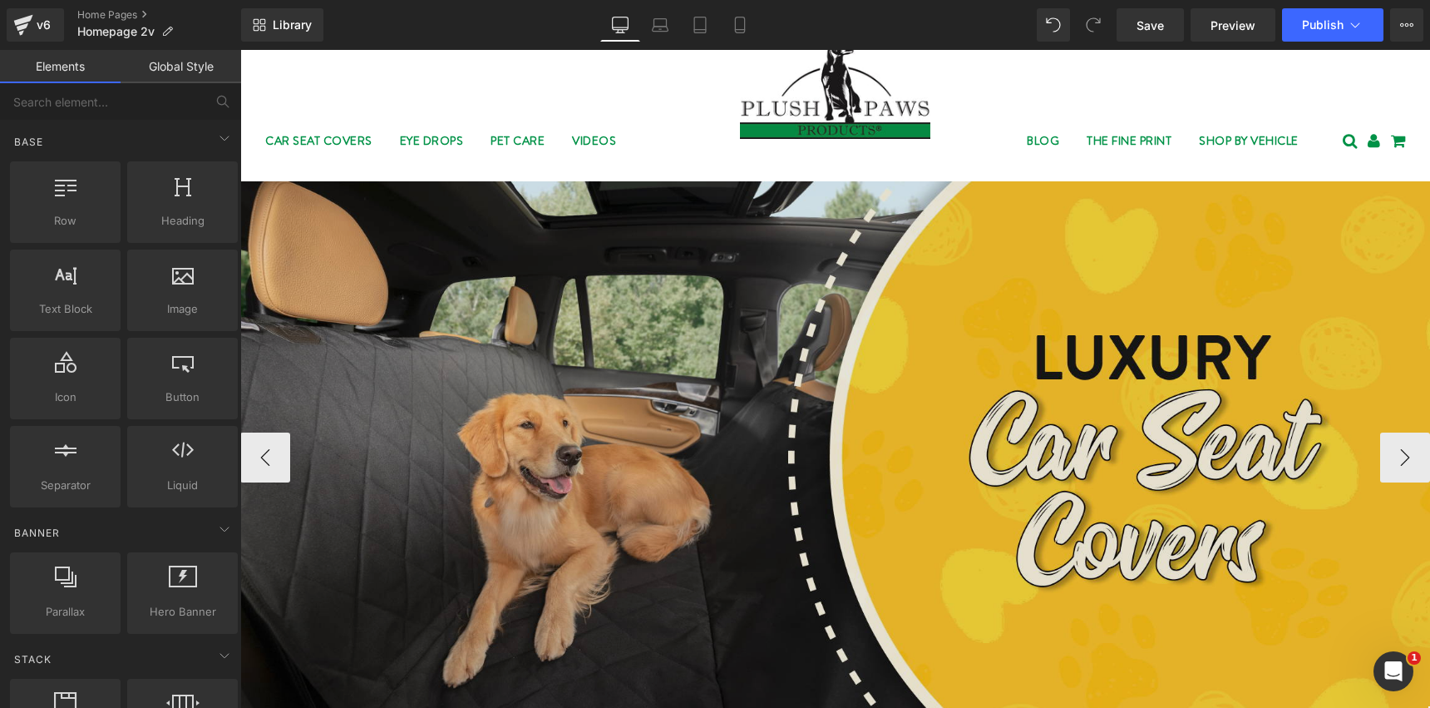
click at [701, 257] on img at bounding box center [835, 456] width 1190 height 551
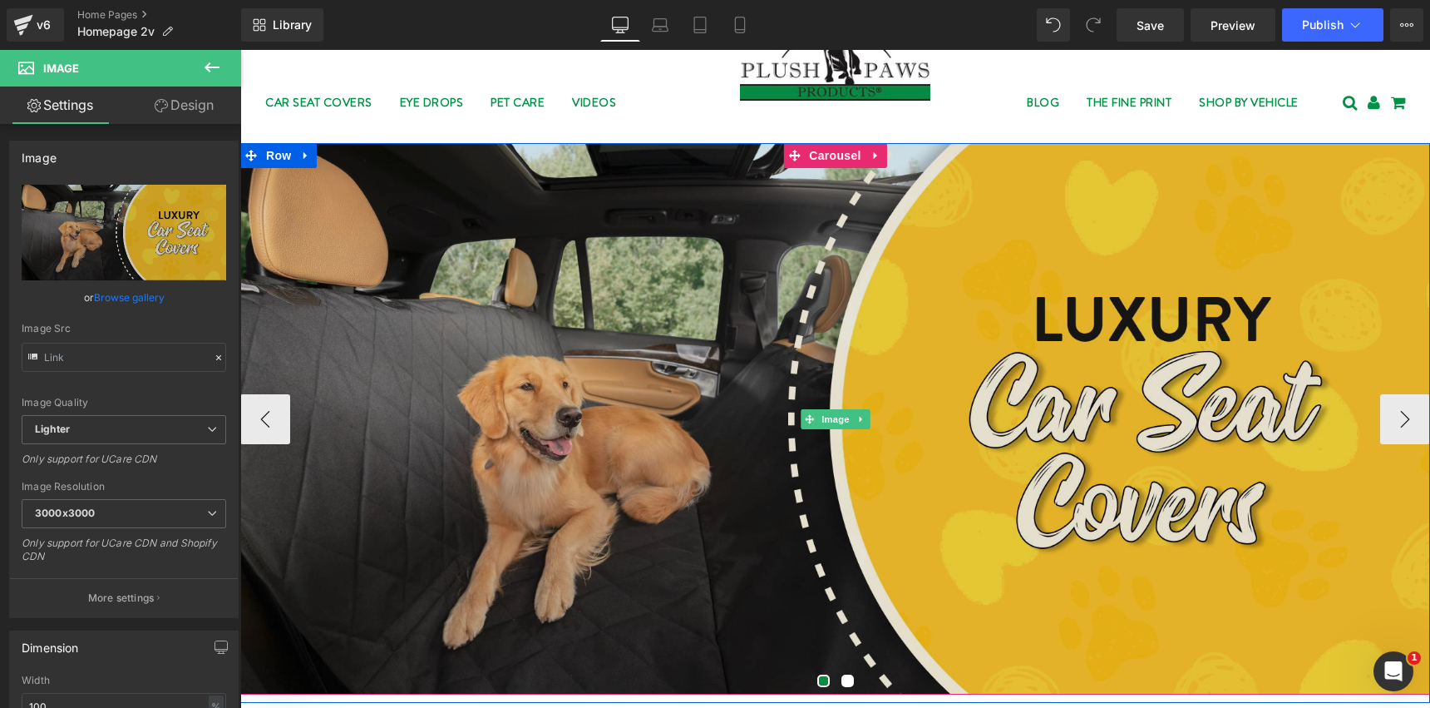
scroll to position [0, 0]
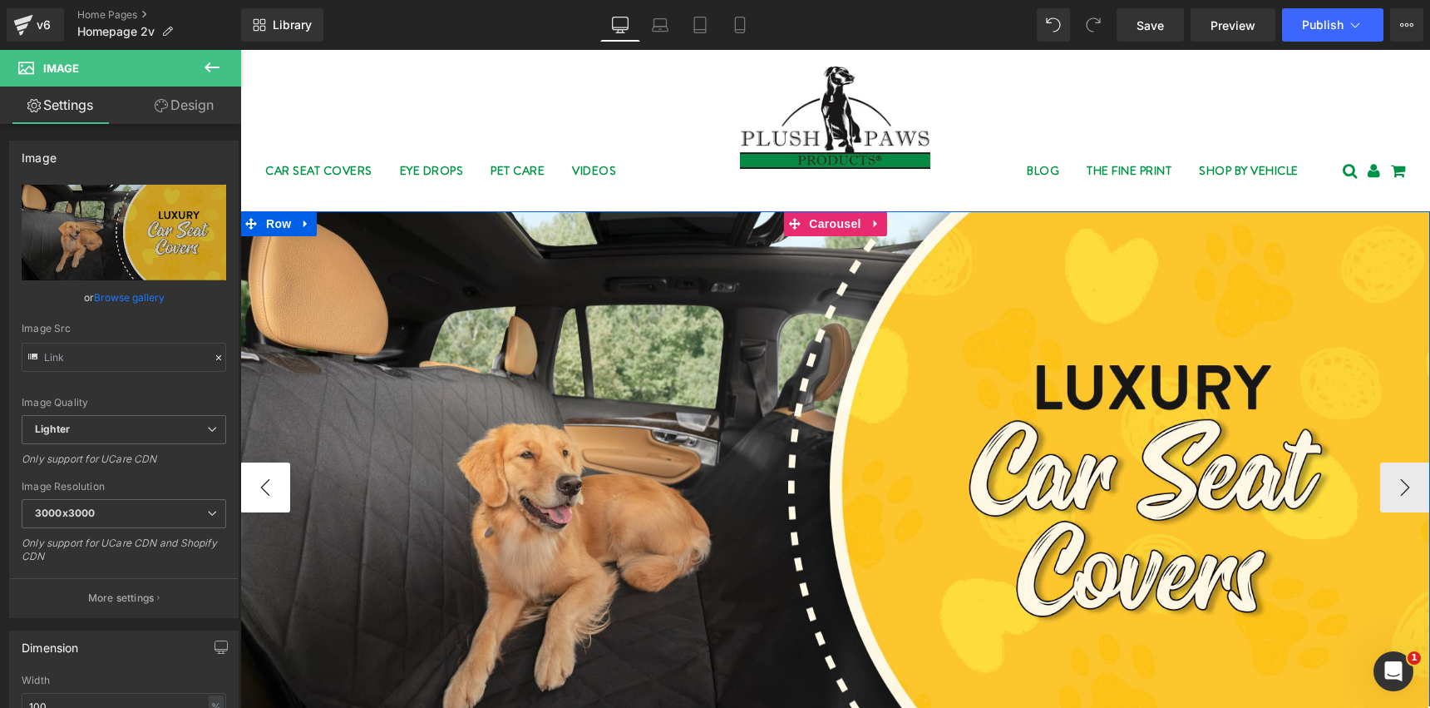
click at [269, 480] on button "‹" at bounding box center [265, 487] width 50 height 50
click at [267, 490] on button "‹" at bounding box center [265, 487] width 50 height 50
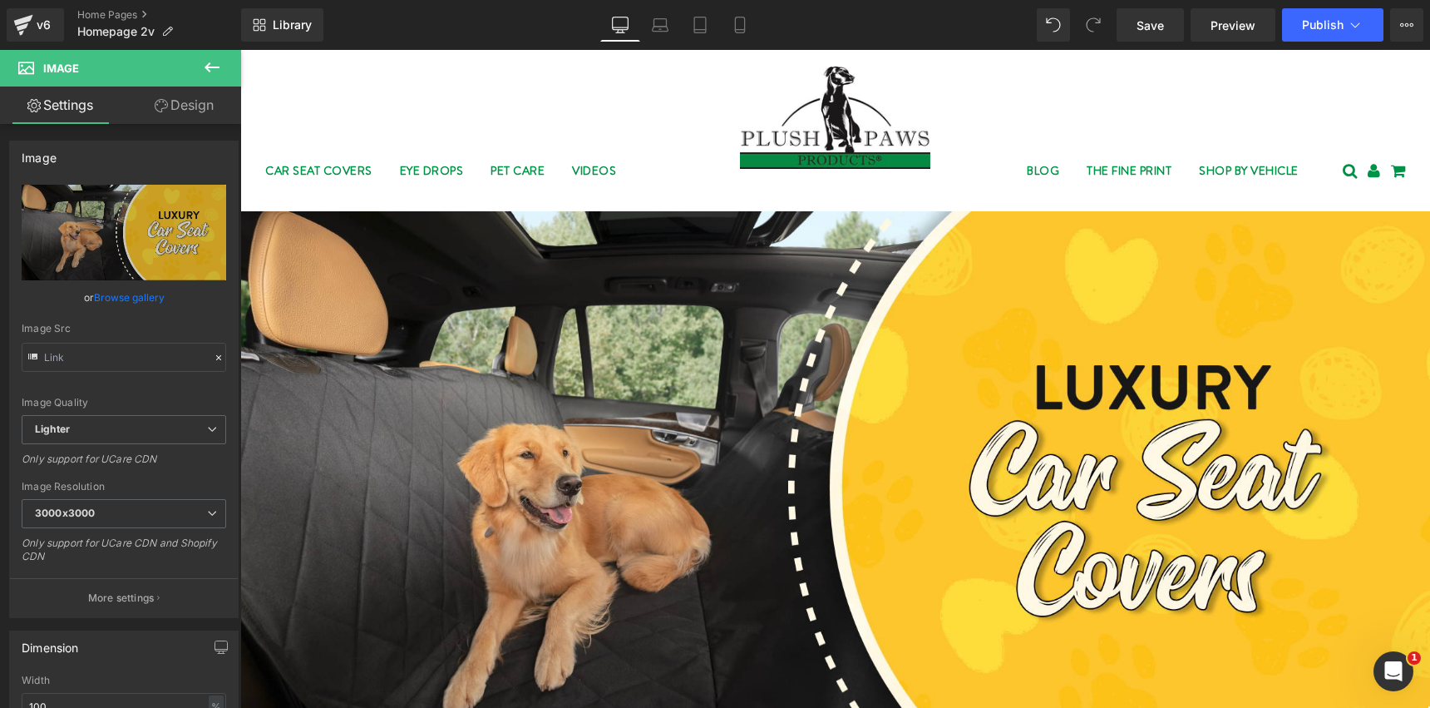
click at [216, 71] on icon at bounding box center [212, 67] width 20 height 20
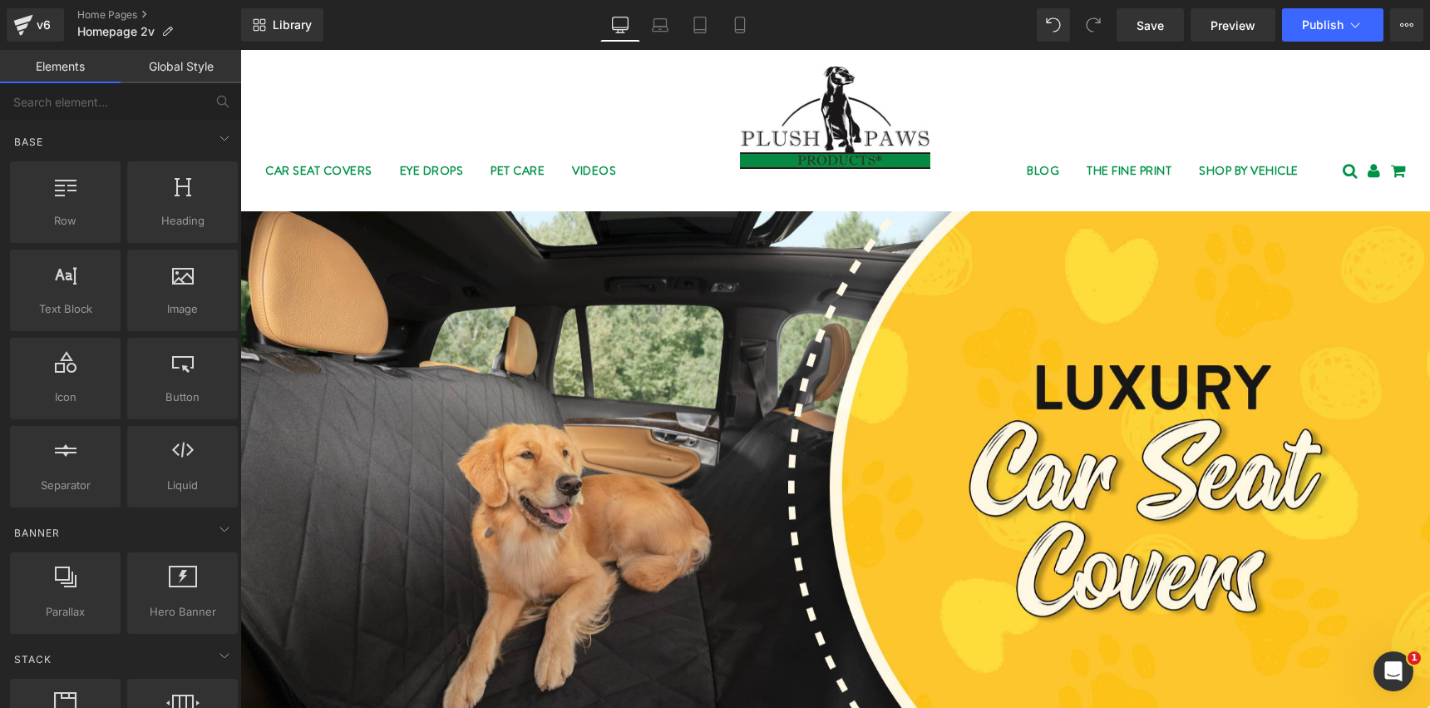
click at [183, 71] on link "Global Style" at bounding box center [181, 66] width 121 height 33
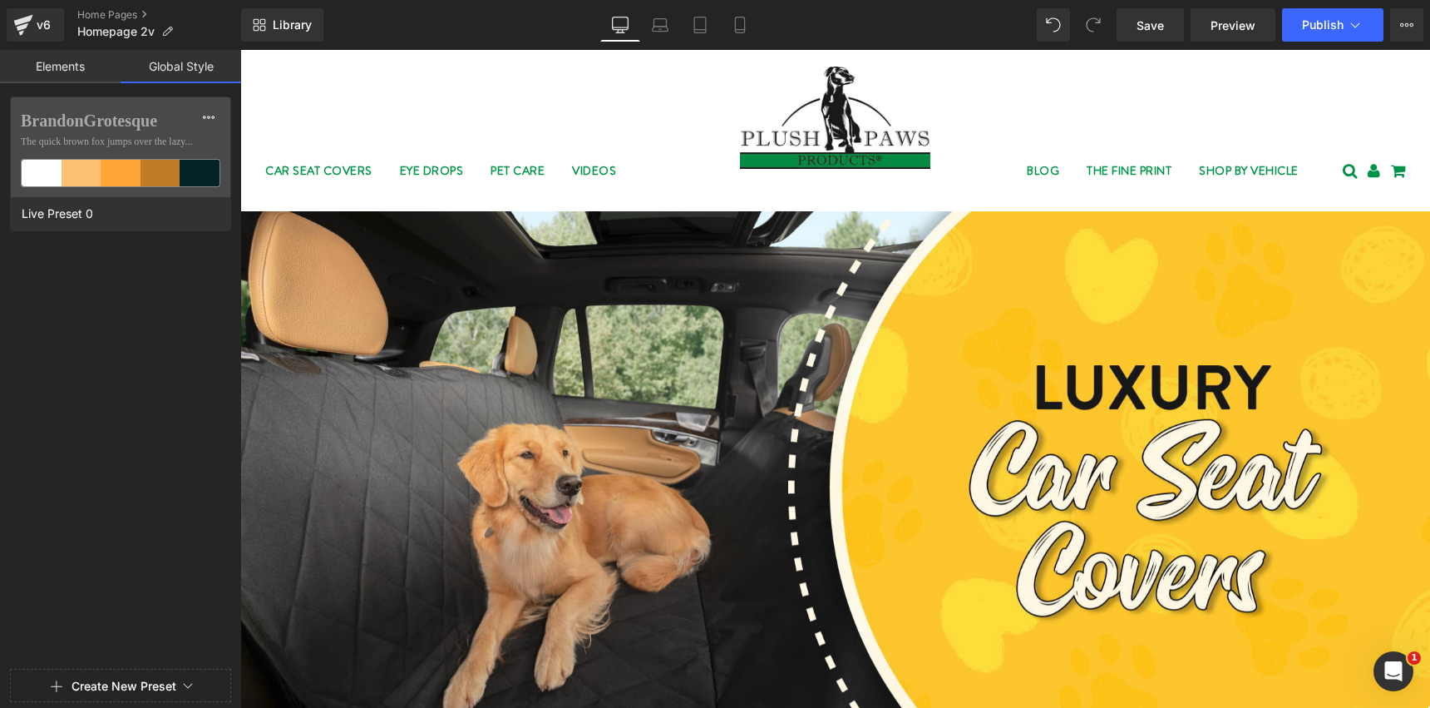
click at [66, 72] on link "Elements" at bounding box center [60, 66] width 121 height 33
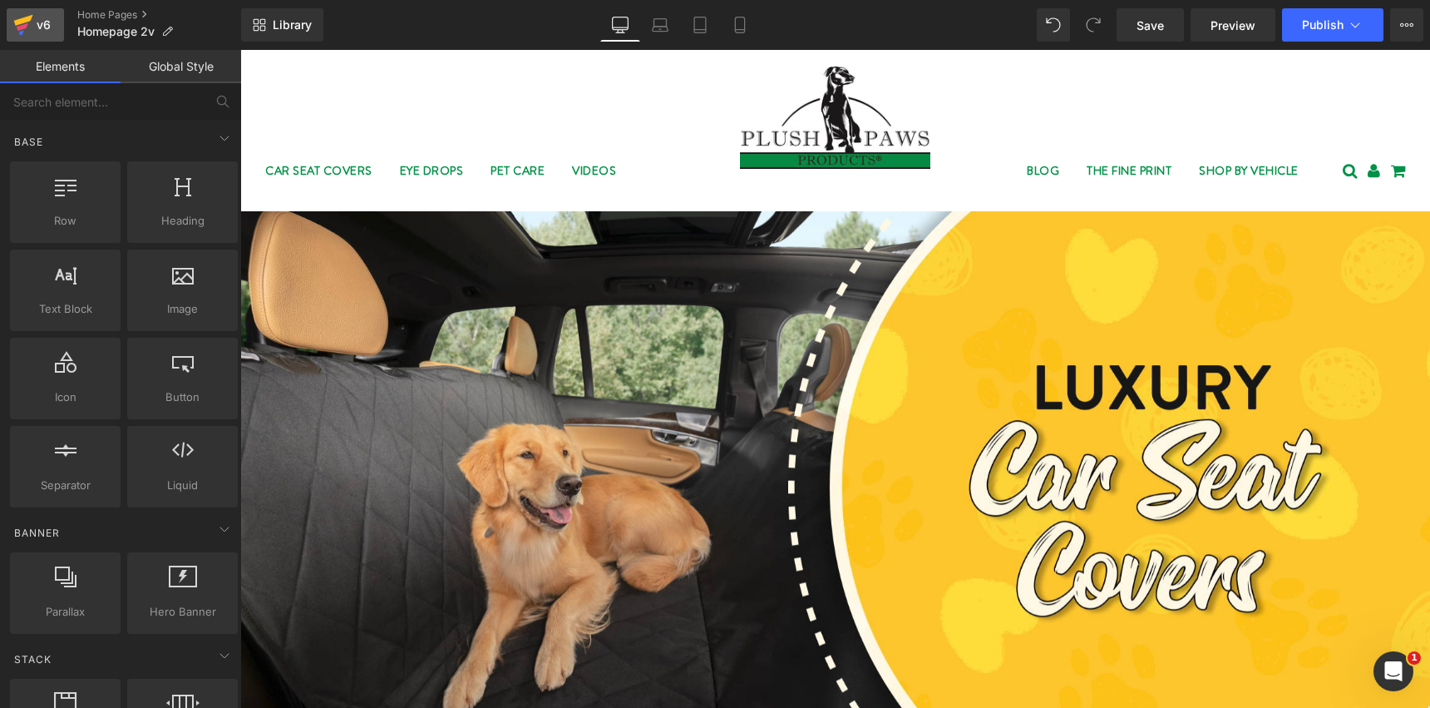
click at [42, 35] on div "v6" at bounding box center [43, 25] width 21 height 22
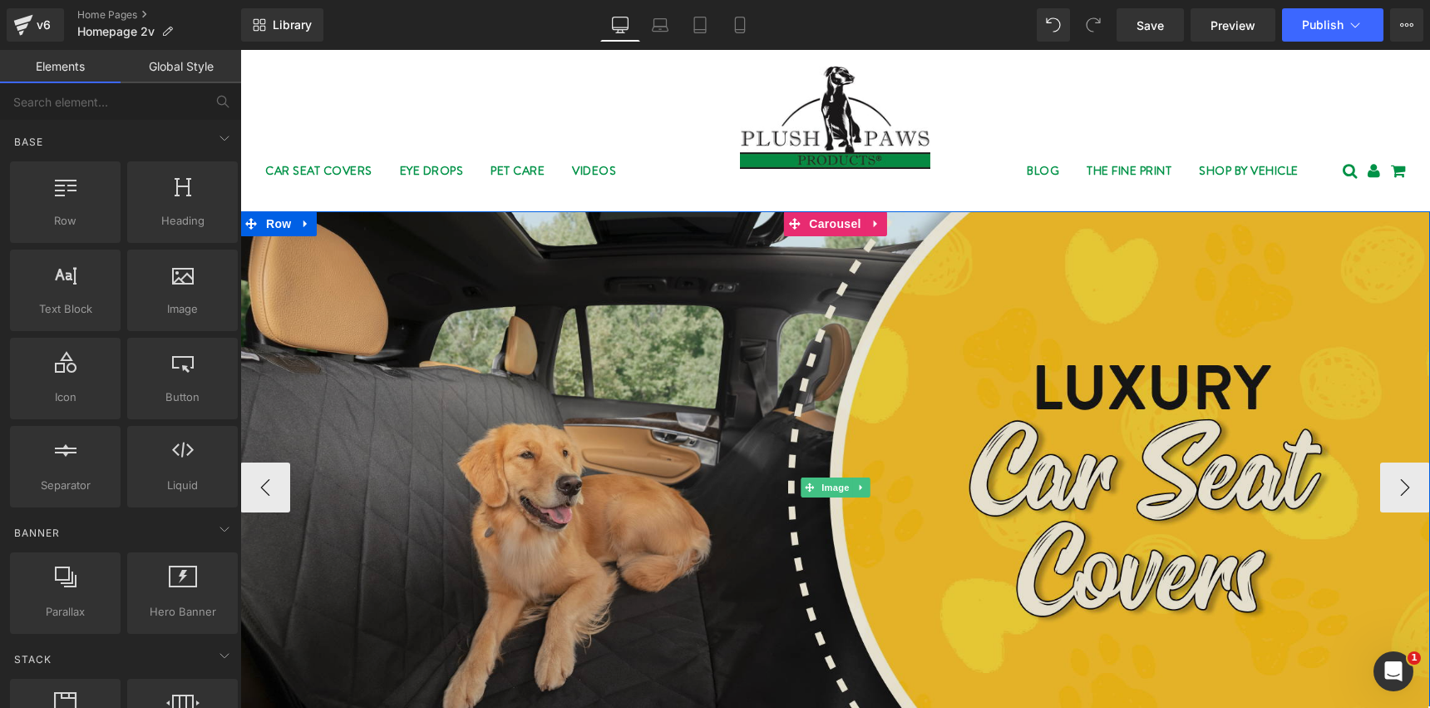
click at [454, 402] on img at bounding box center [835, 486] width 1190 height 551
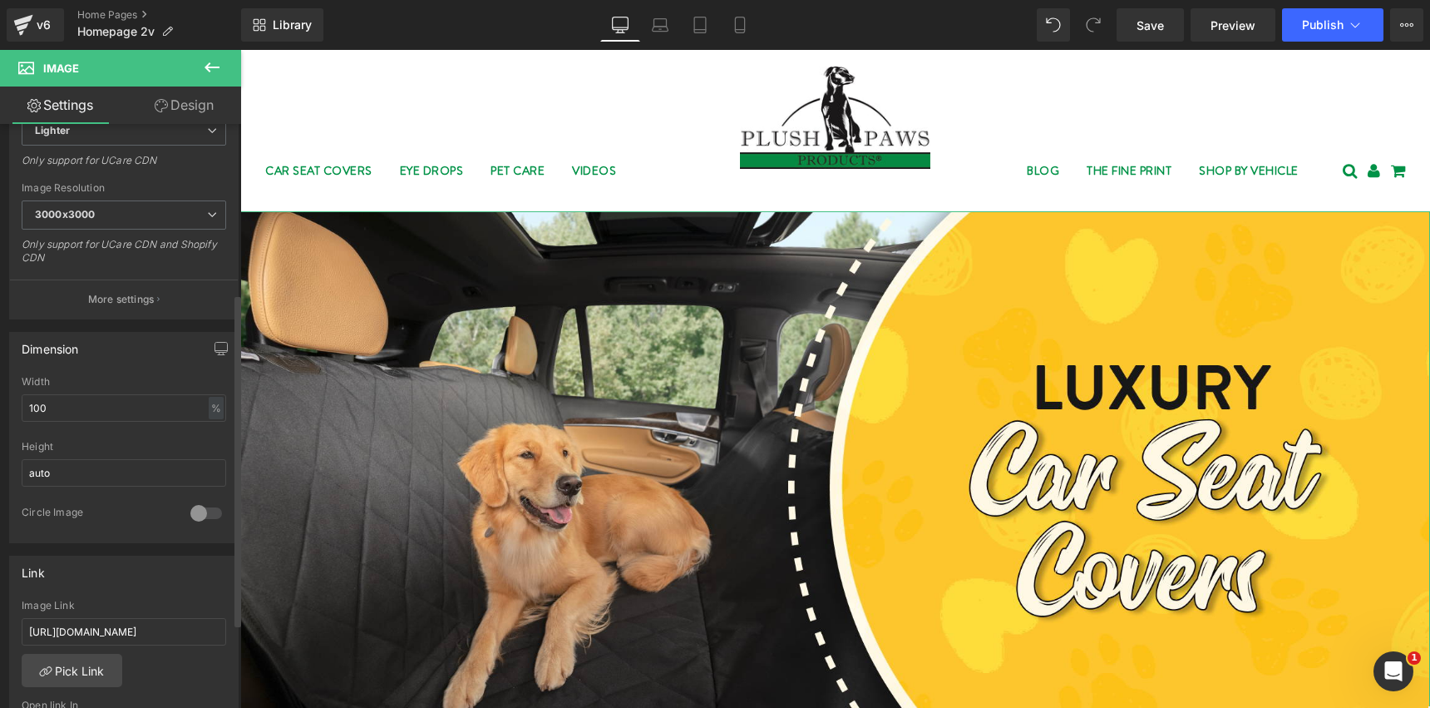
scroll to position [296, 0]
click at [77, 471] on input "auto" at bounding box center [124, 474] width 205 height 27
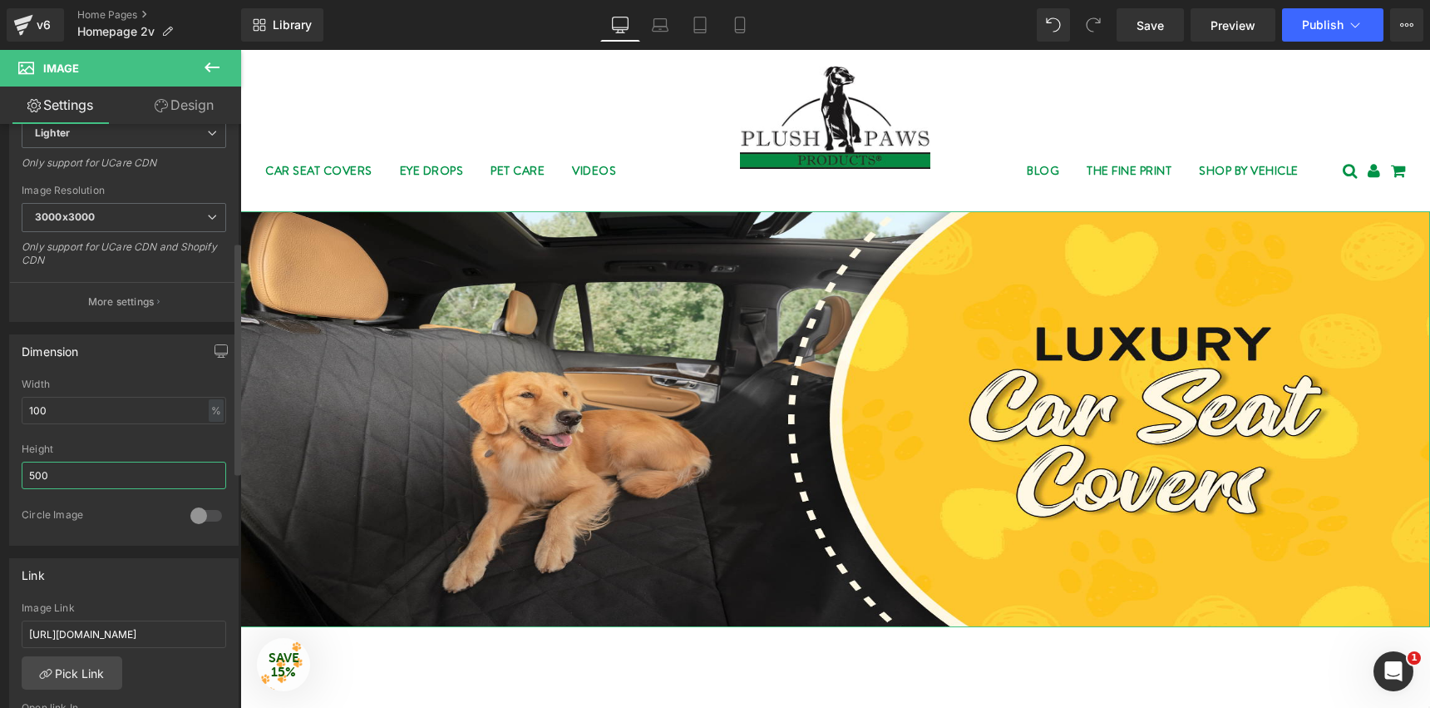
click at [26, 475] on input "500" at bounding box center [124, 474] width 205 height 27
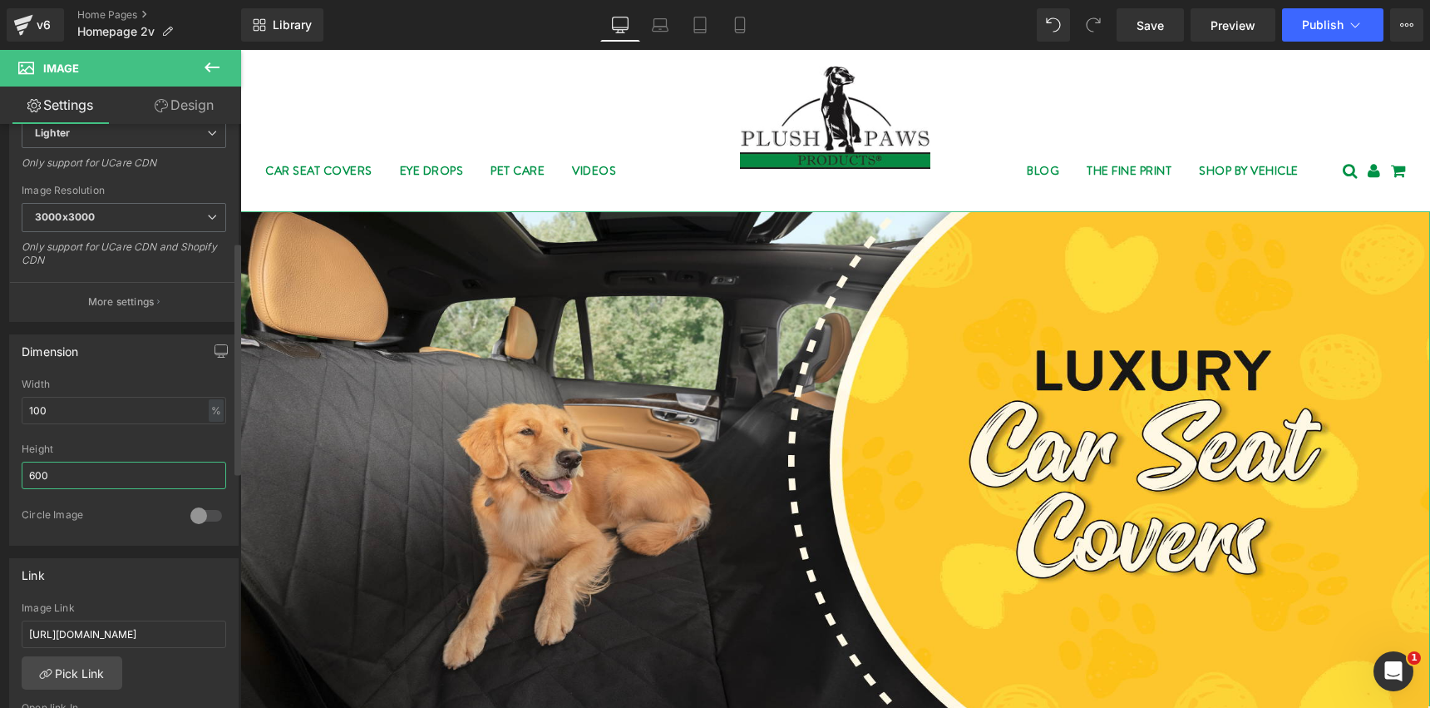
type input "600"
click at [92, 444] on div "Height" at bounding box center [124, 449] width 205 height 12
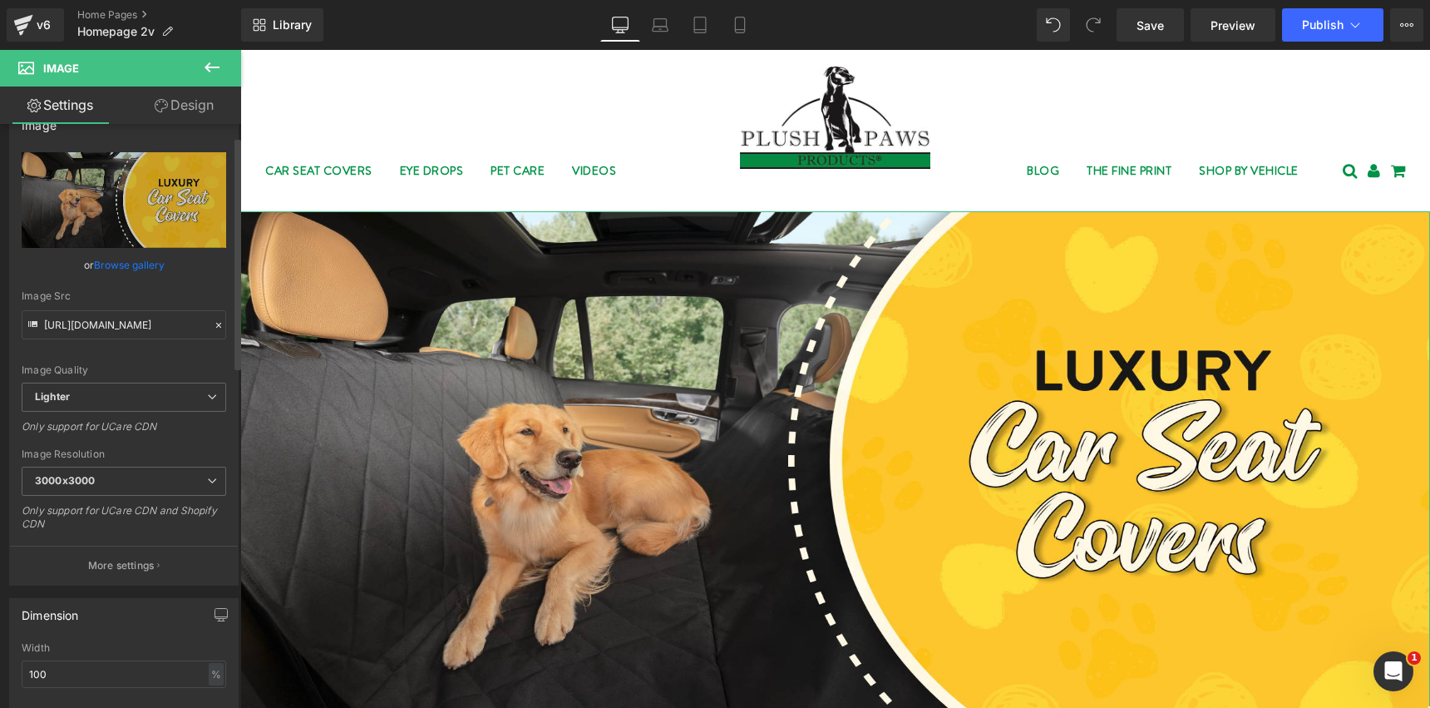
scroll to position [32, 0]
click at [124, 394] on span "Lighter" at bounding box center [124, 397] width 205 height 29
click at [126, 358] on div "Image Quality Lighter Lightest Lighter Lighter Lightest Only support for UCare …" at bounding box center [124, 268] width 205 height 230
click at [116, 398] on span "Lighter" at bounding box center [124, 397] width 205 height 29
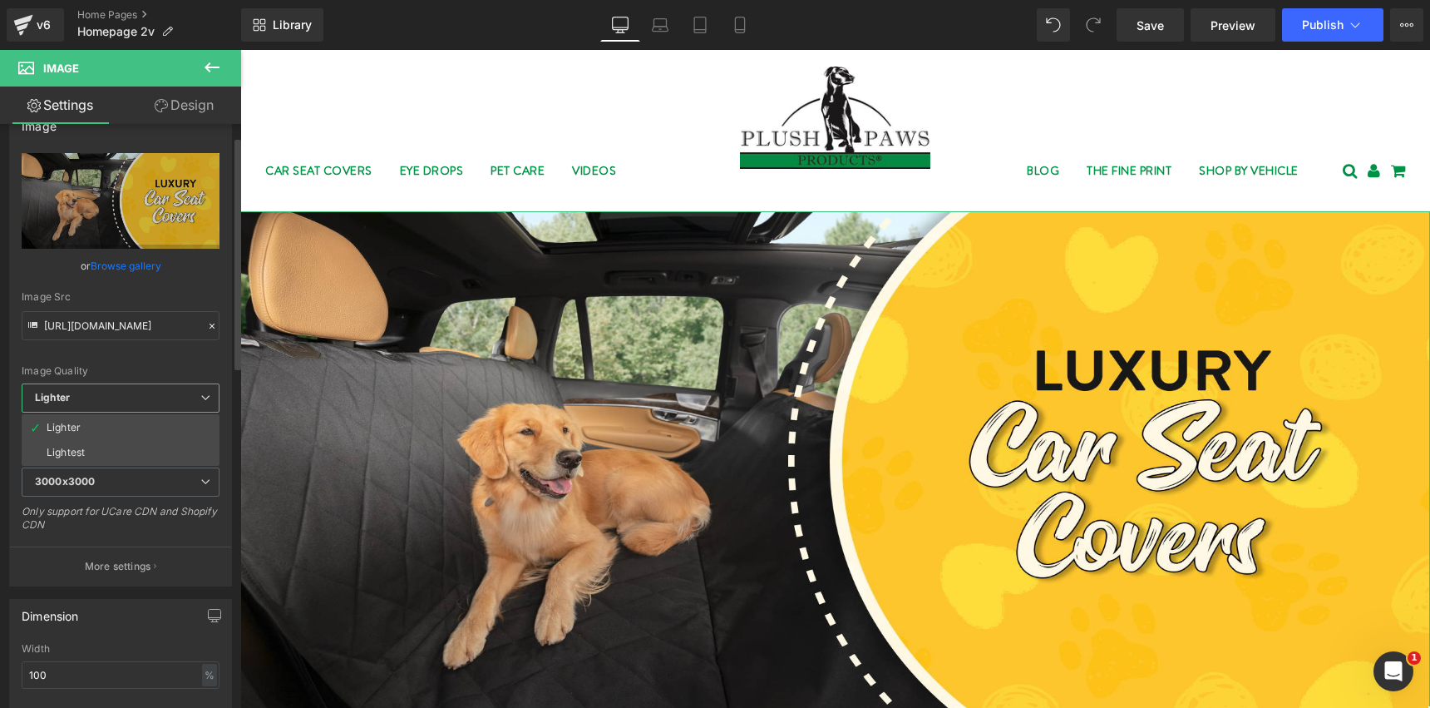
click at [122, 366] on div "Image Quality" at bounding box center [121, 371] width 198 height 12
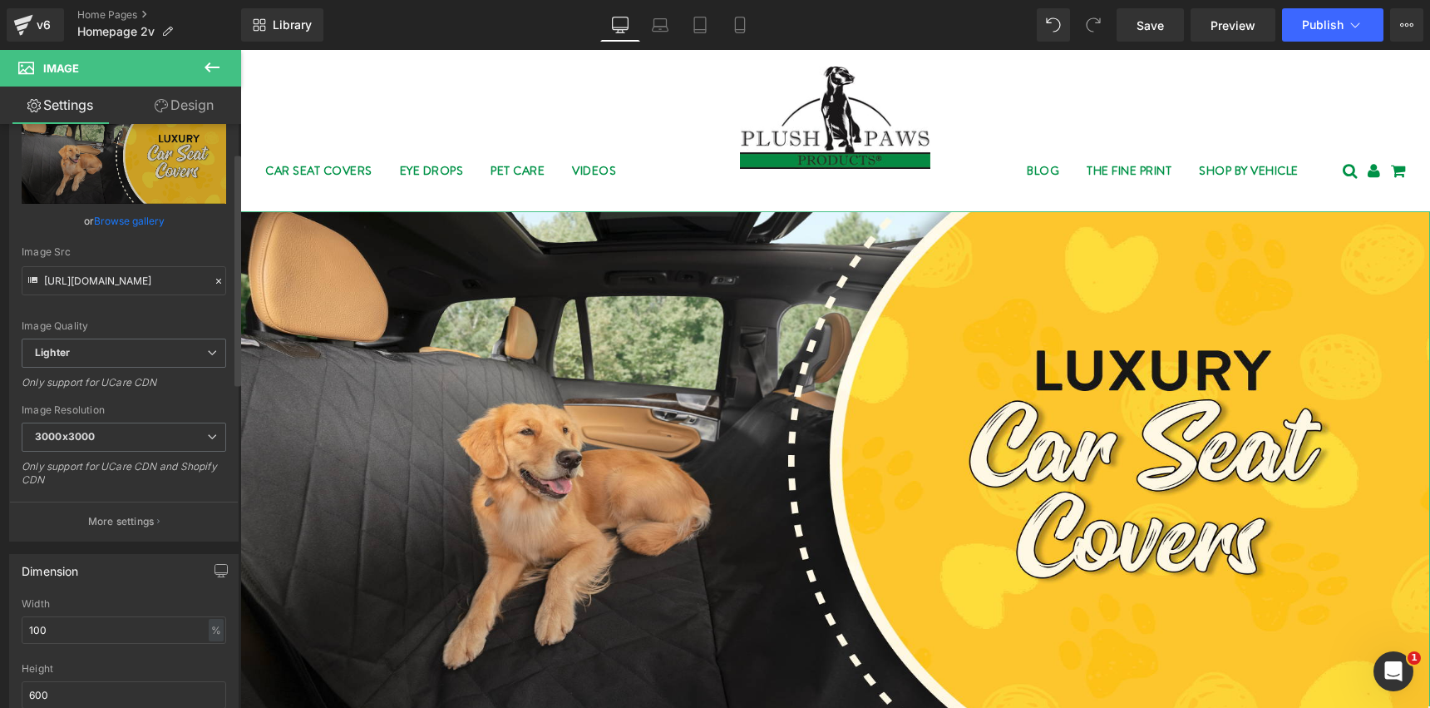
scroll to position [104, 0]
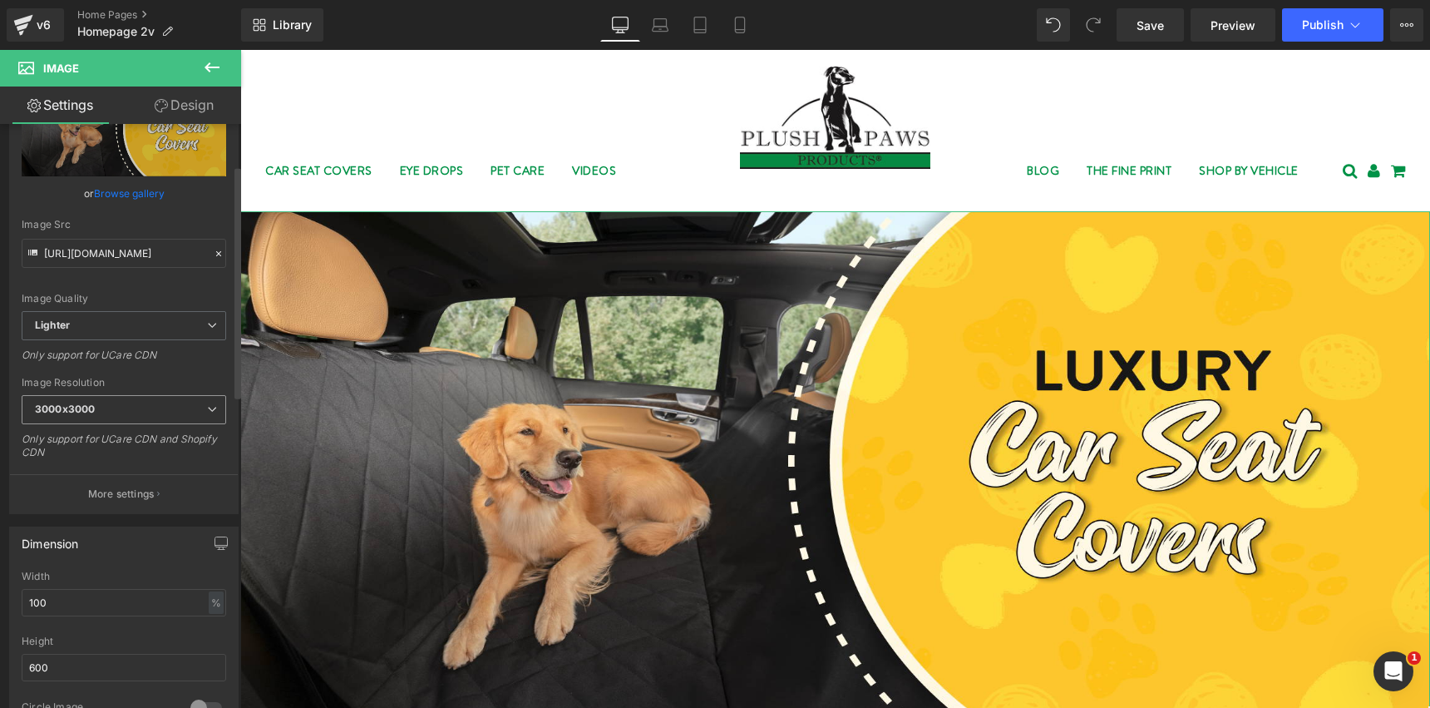
click at [117, 413] on span "3000x3000" at bounding box center [124, 409] width 205 height 29
click at [141, 378] on div "Image Resolution" at bounding box center [124, 383] width 205 height 12
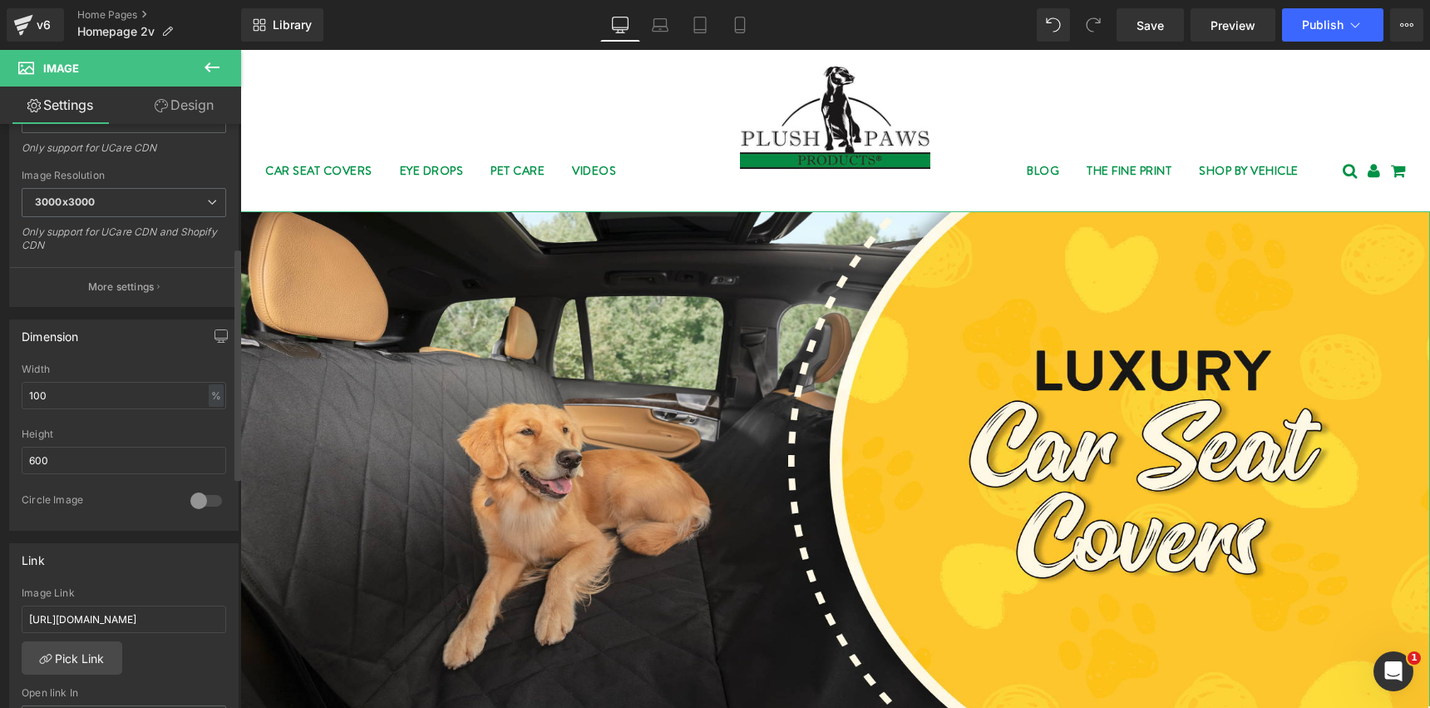
scroll to position [315, 0]
click at [204, 498] on div at bounding box center [206, 496] width 40 height 27
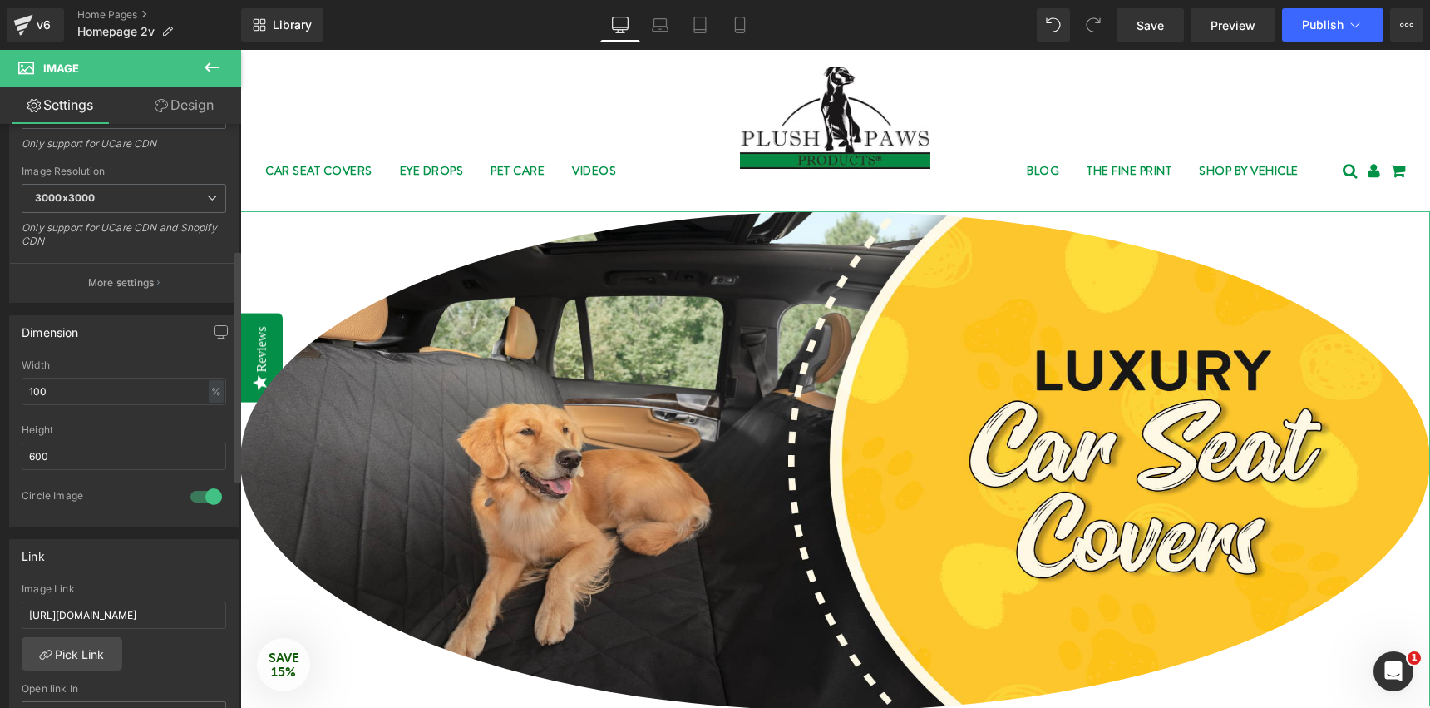
click at [194, 495] on div at bounding box center [206, 496] width 40 height 27
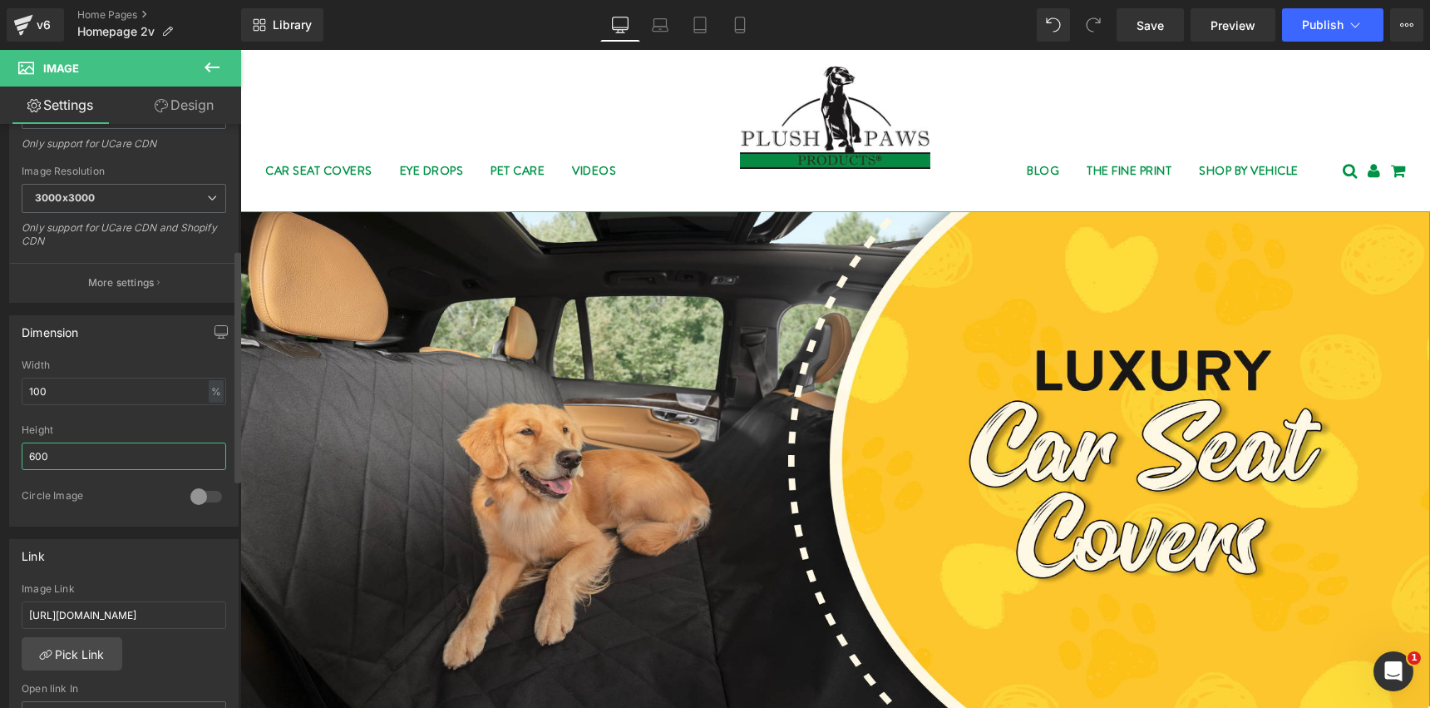
click at [86, 458] on input "600" at bounding box center [124, 455] width 205 height 27
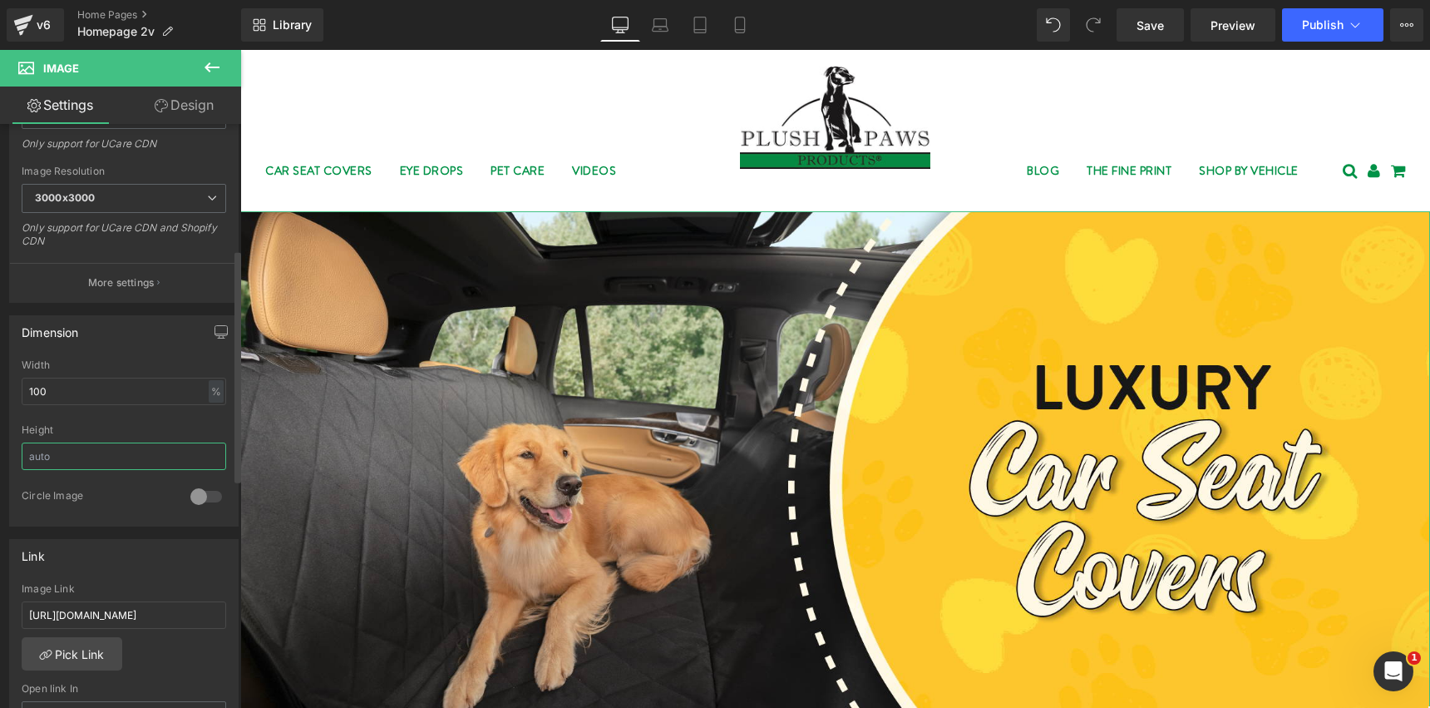
paste input "600"
type input "600"
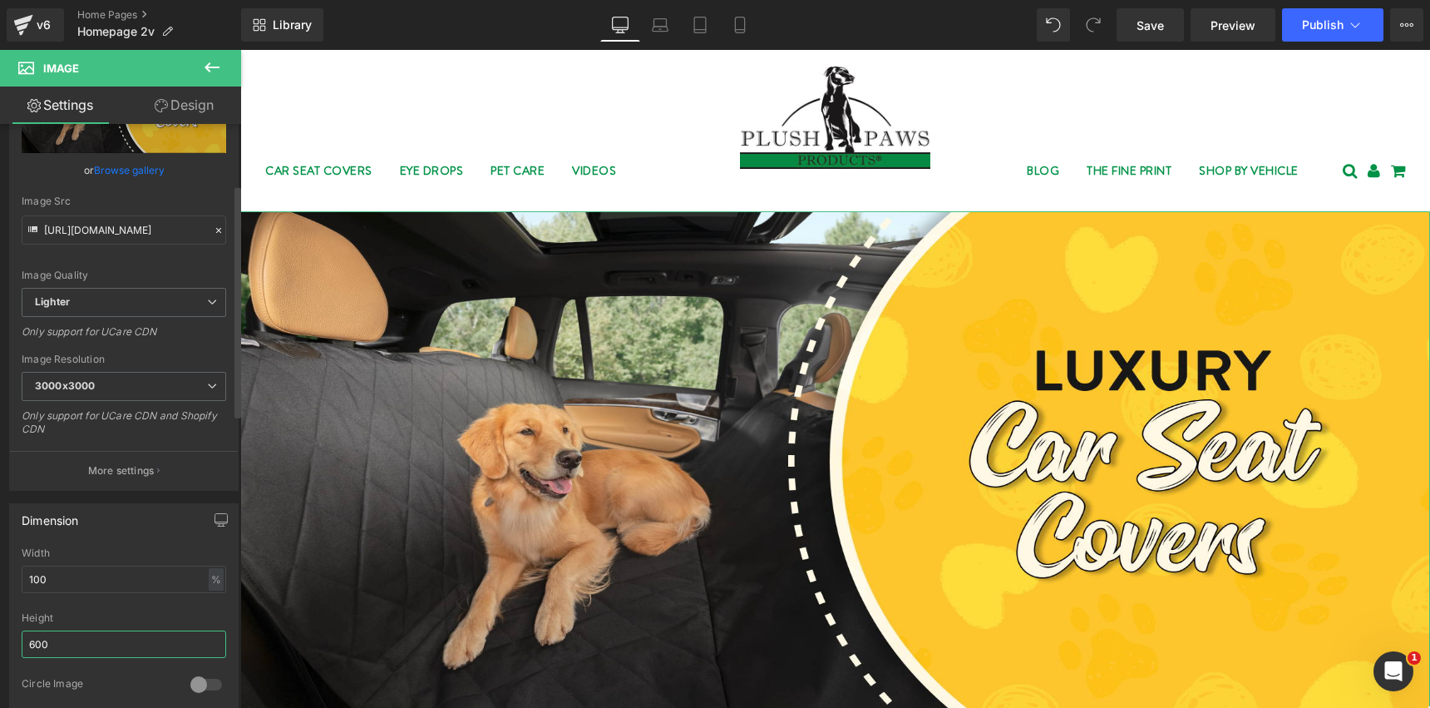
scroll to position [0, 0]
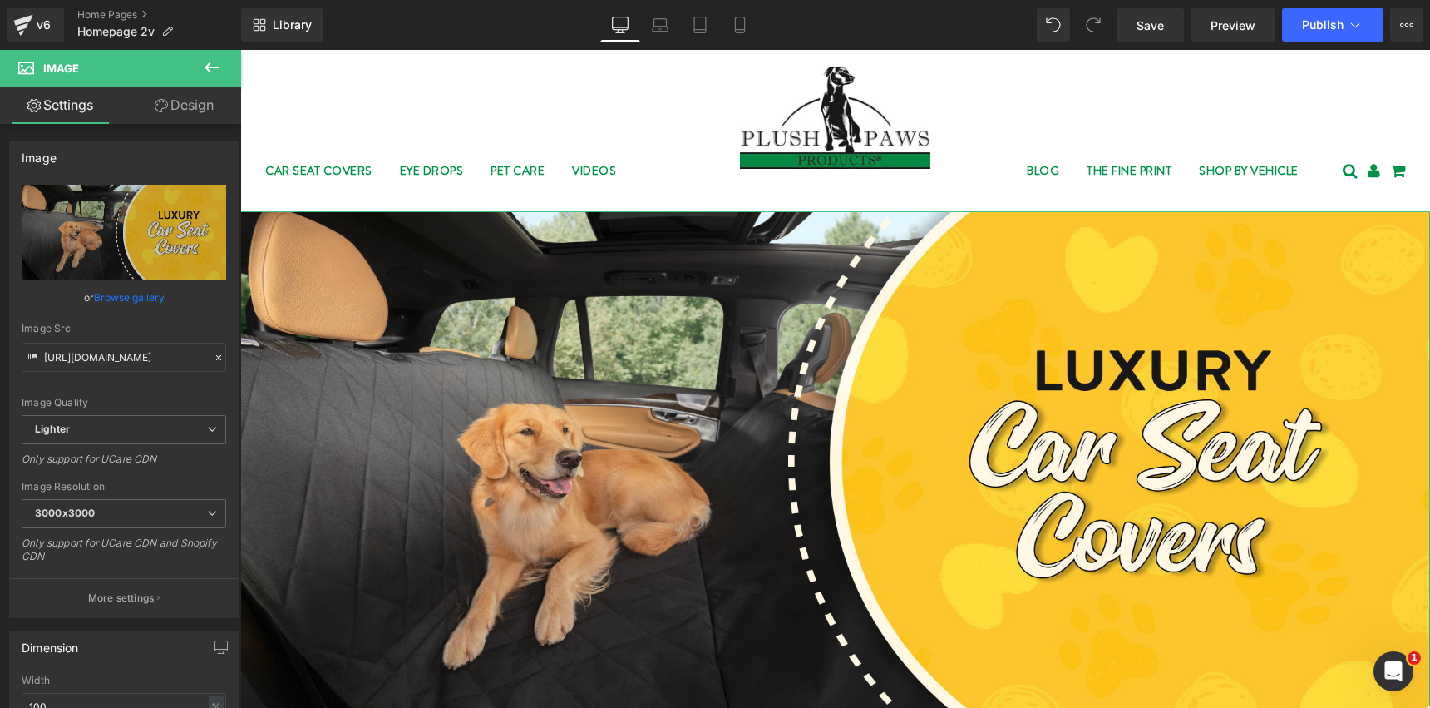
click at [184, 110] on link "Design" at bounding box center [184, 104] width 121 height 37
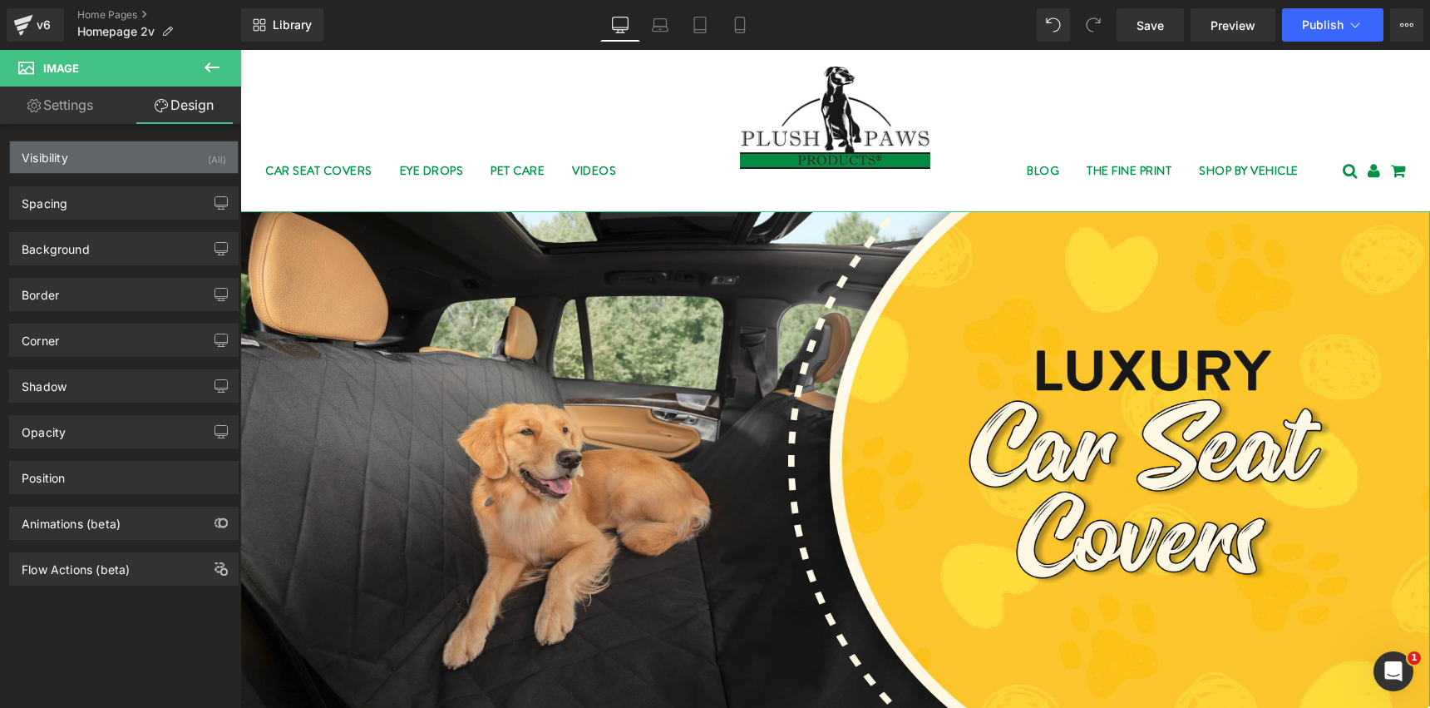
click at [92, 162] on div "Visibility (All)" at bounding box center [124, 157] width 228 height 32
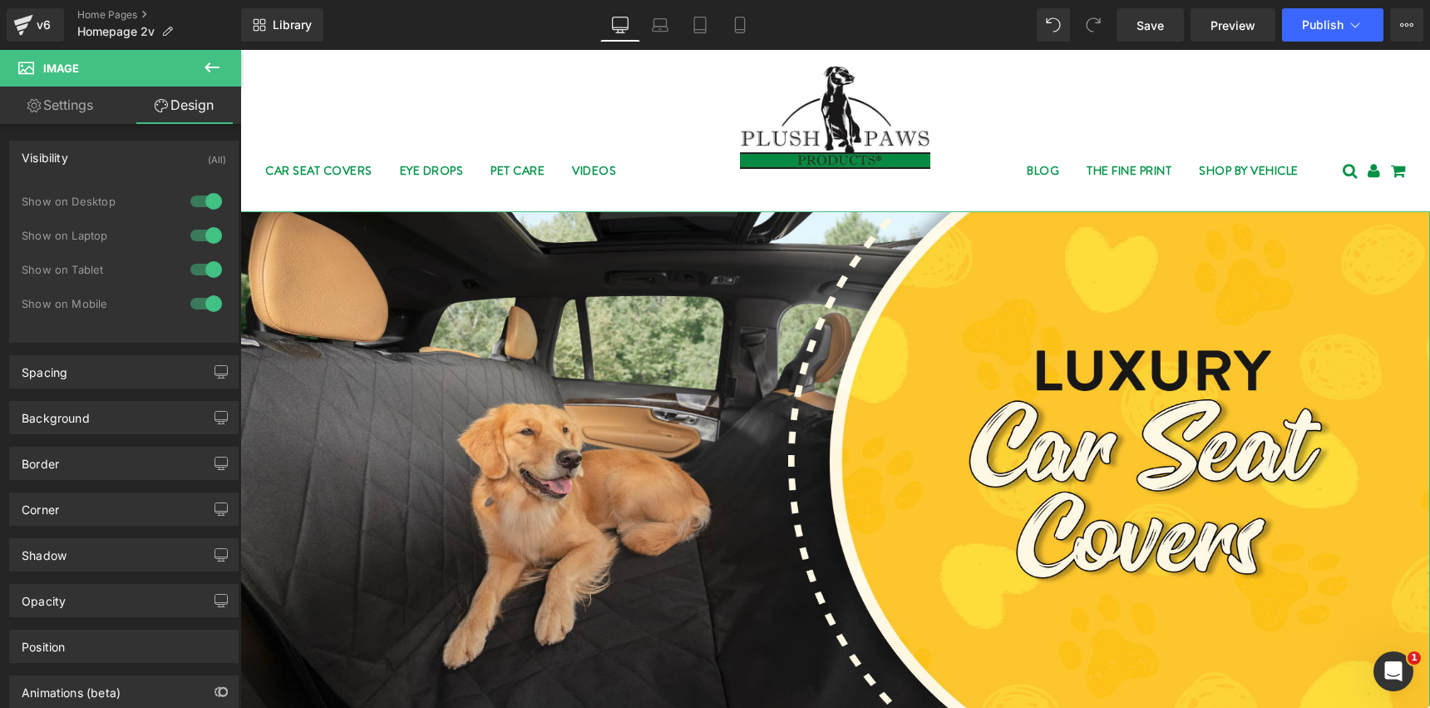
click at [92, 162] on div "Visibility (All)" at bounding box center [124, 157] width 228 height 32
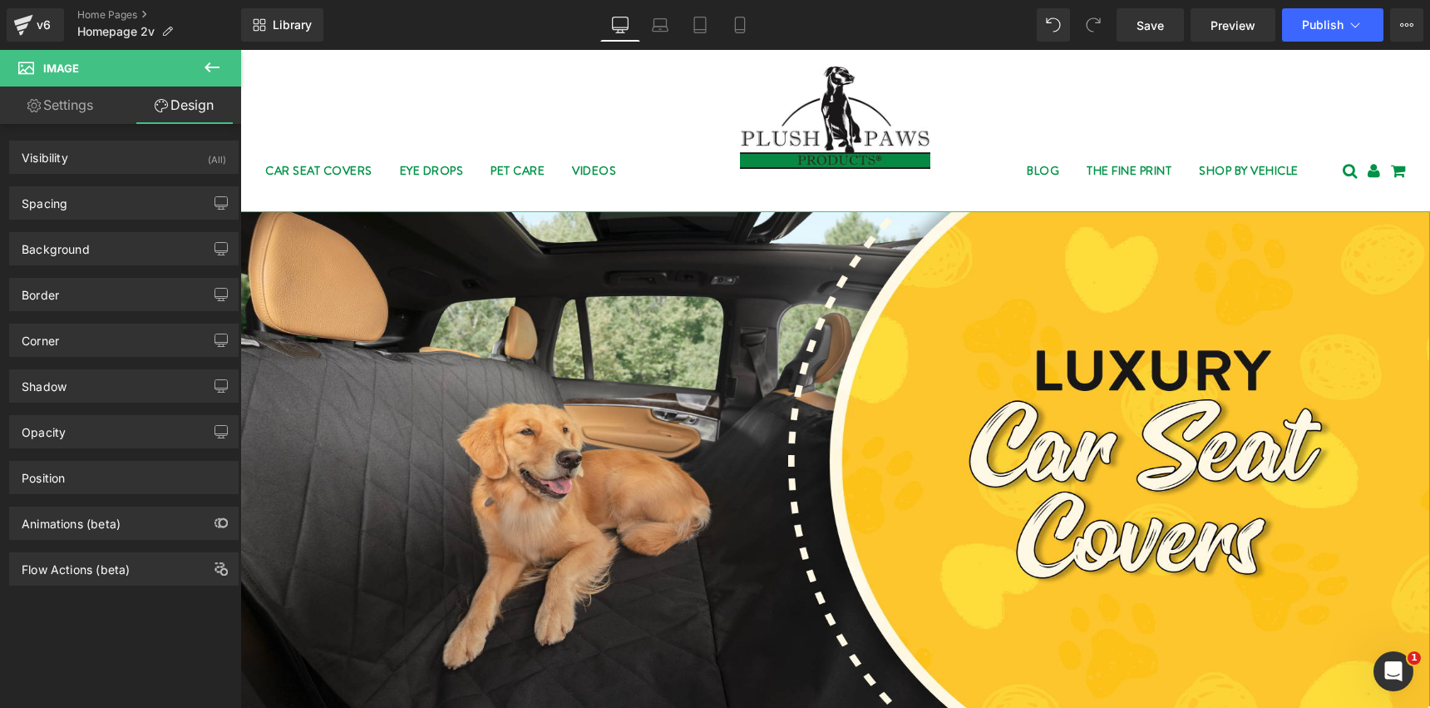
click at [63, 100] on link "Settings" at bounding box center [60, 104] width 121 height 37
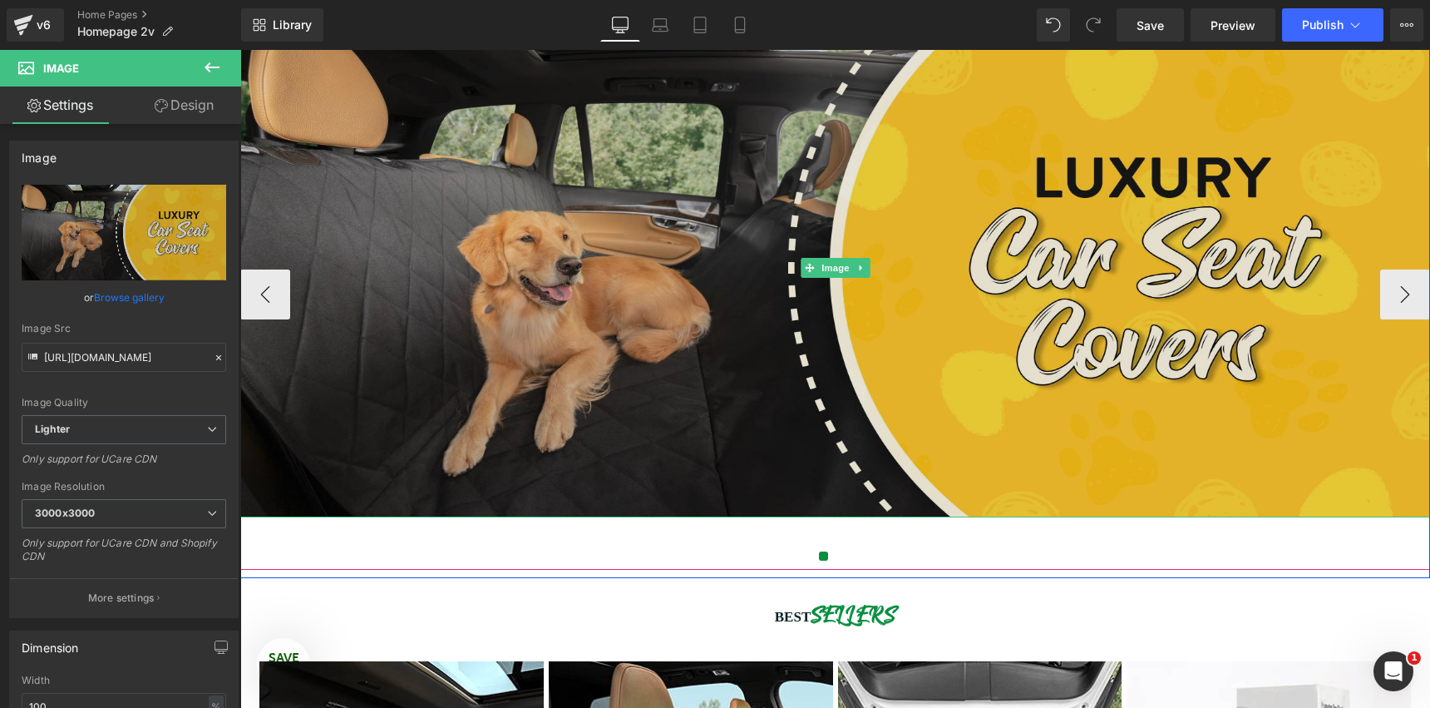
scroll to position [177, 0]
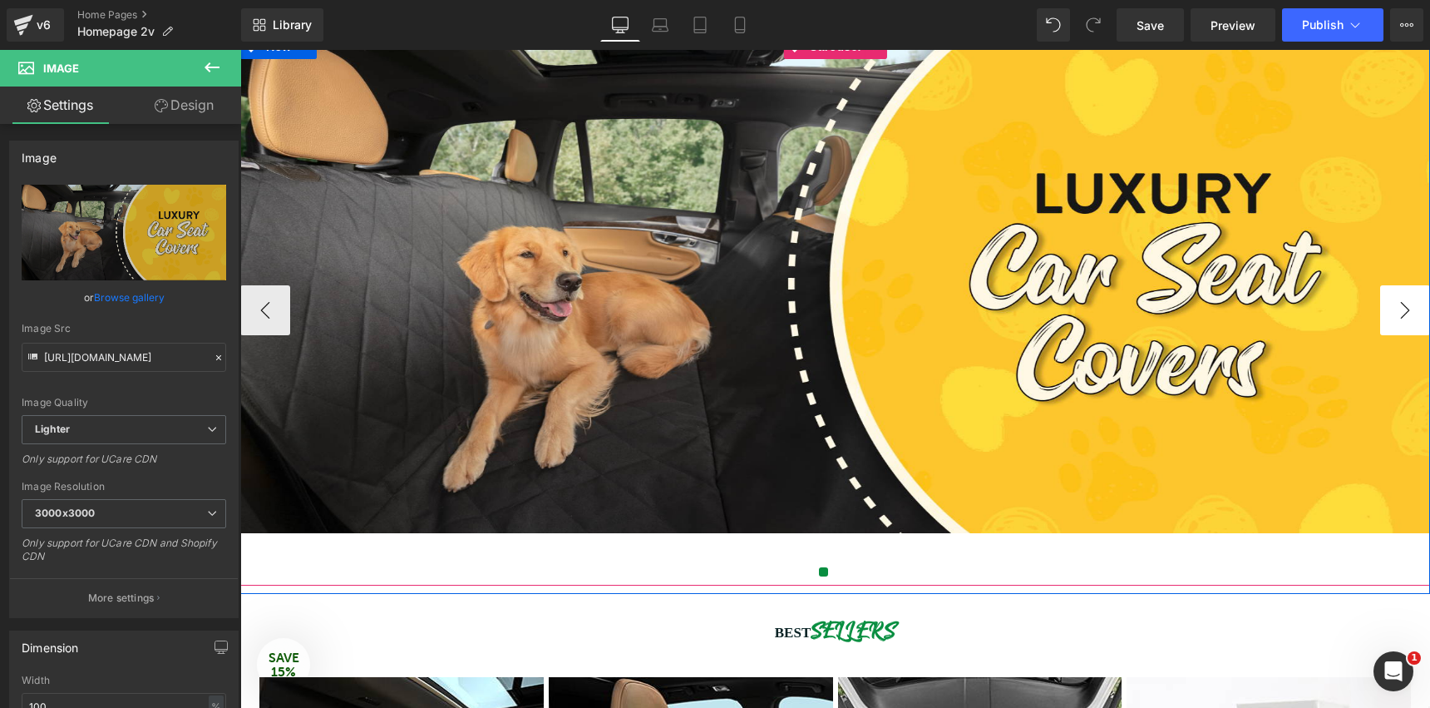
click at [1395, 314] on button "›" at bounding box center [1405, 310] width 50 height 50
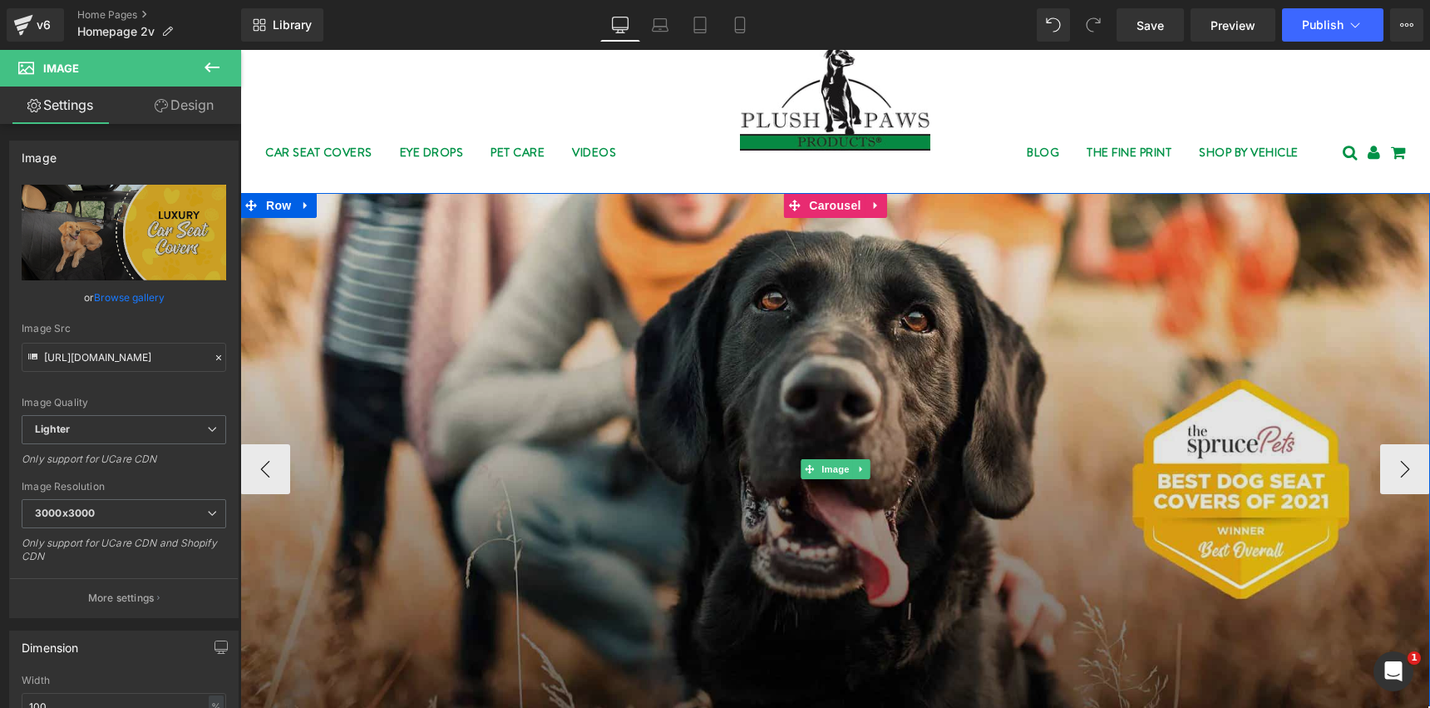
scroll to position [0, 0]
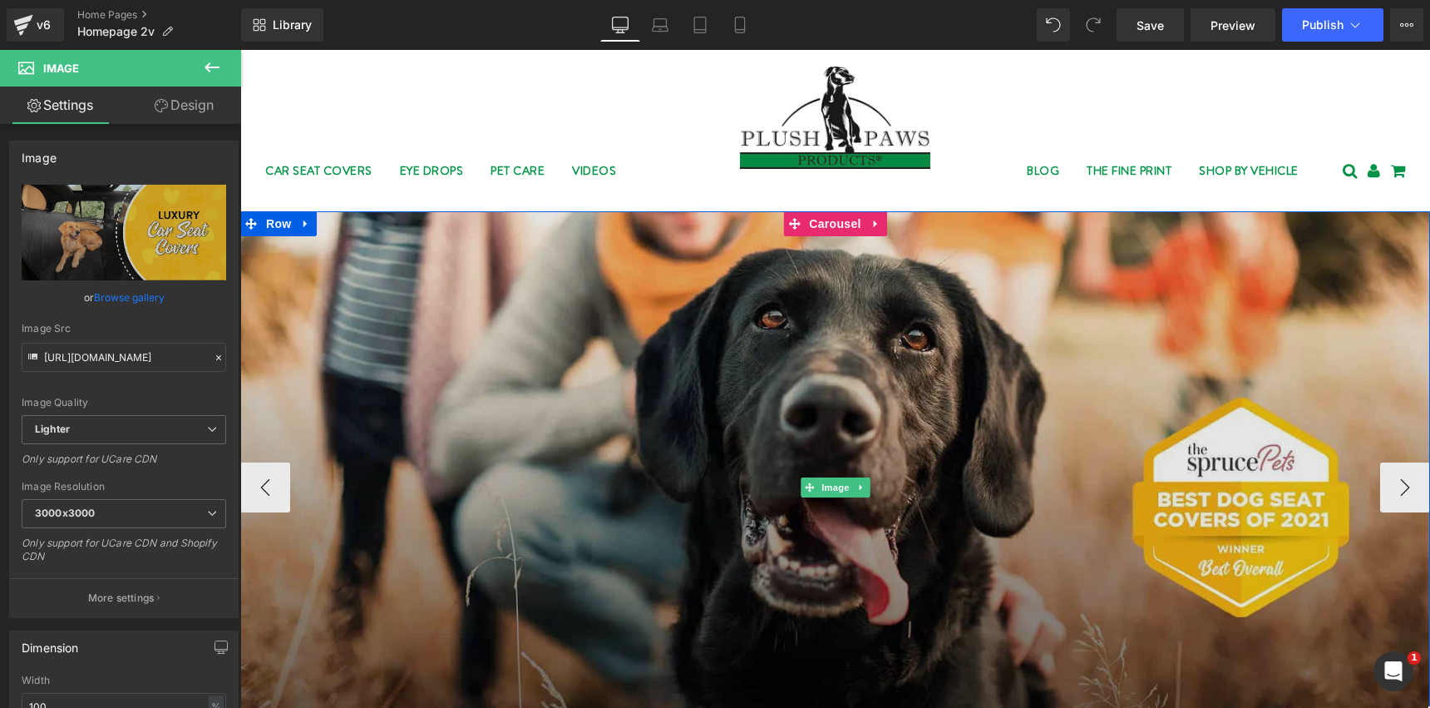
click at [870, 333] on img at bounding box center [835, 486] width 1190 height 551
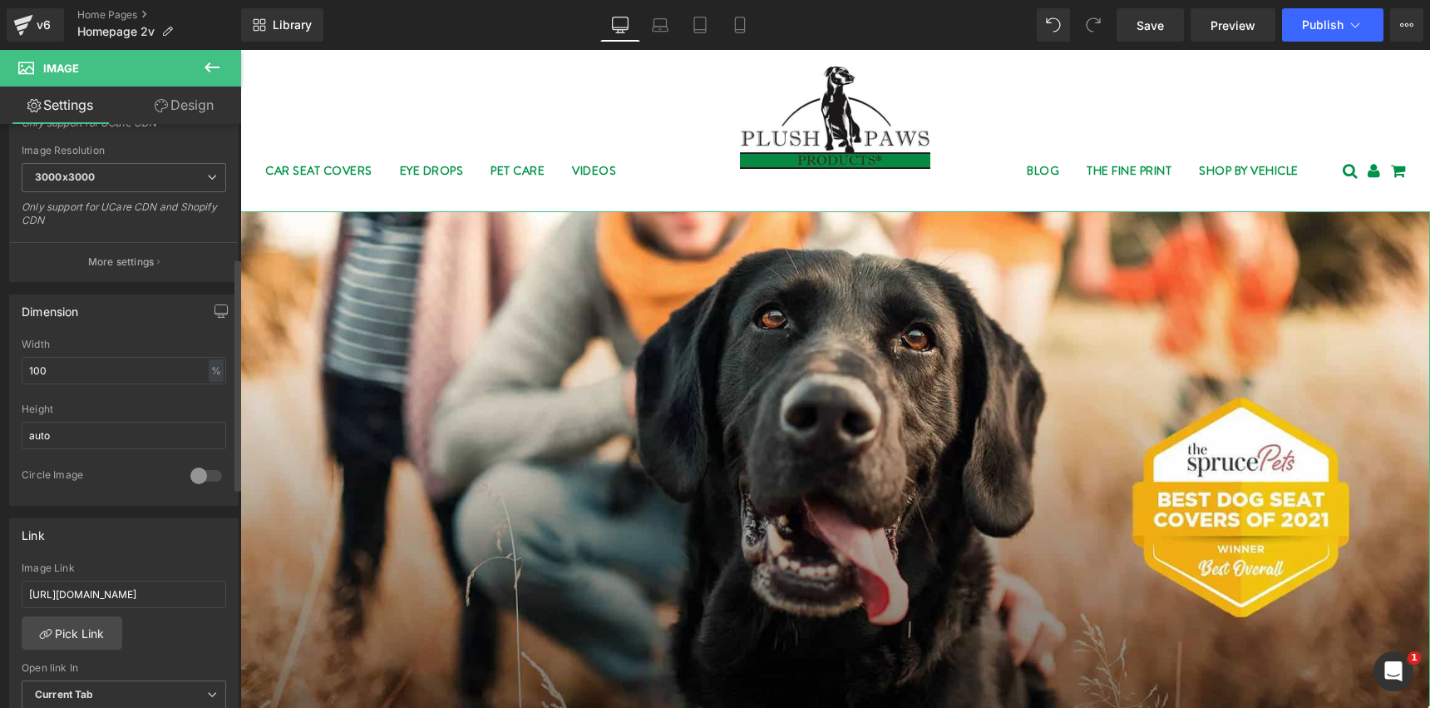
scroll to position [338, 0]
click at [93, 428] on input "auto" at bounding box center [124, 432] width 205 height 27
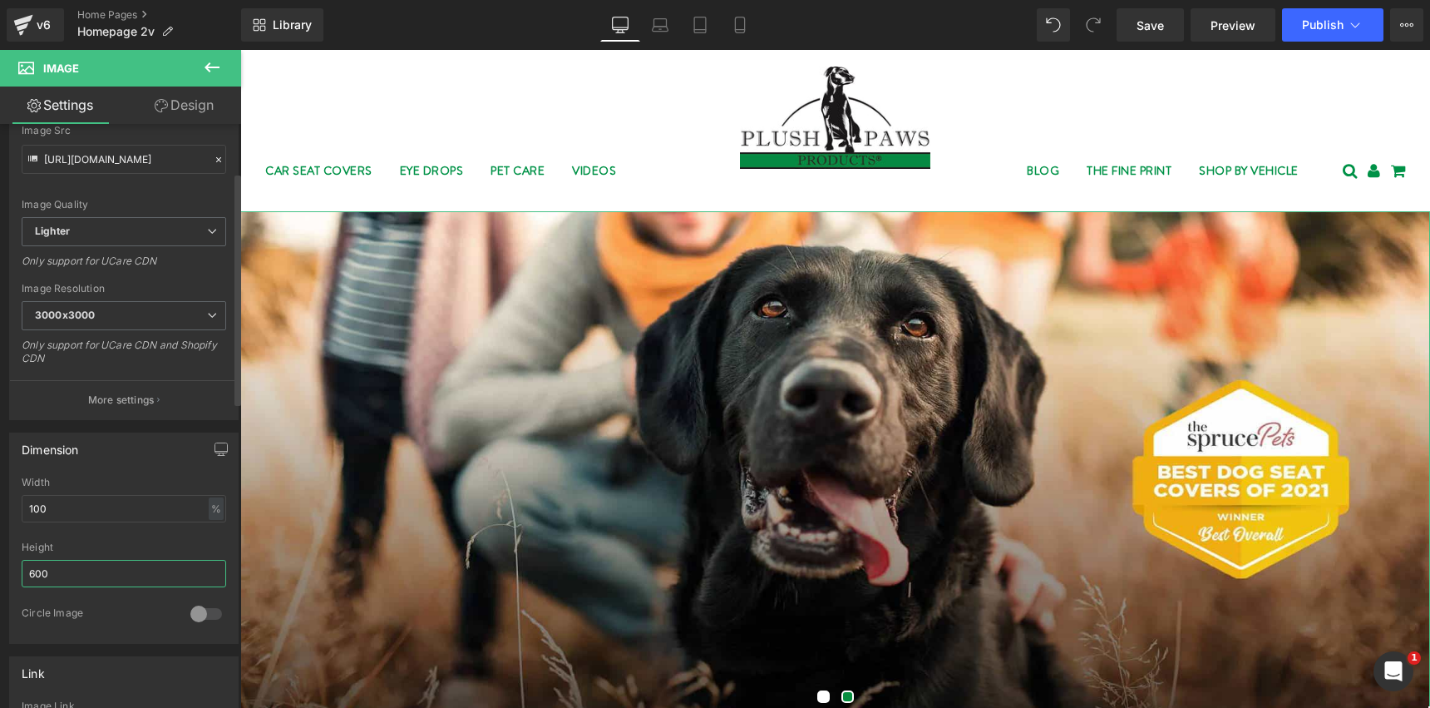
scroll to position [0, 0]
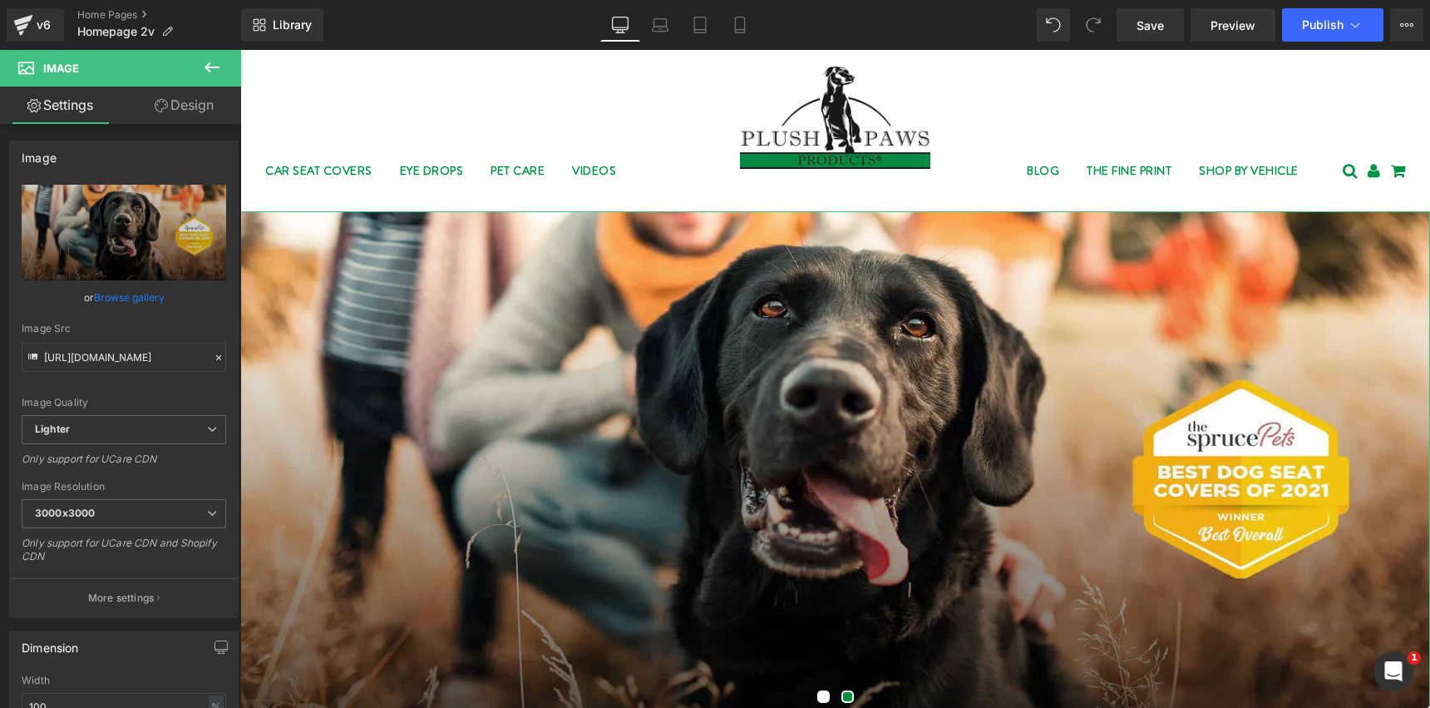
type input "600"
click at [177, 114] on link "Design" at bounding box center [184, 104] width 121 height 37
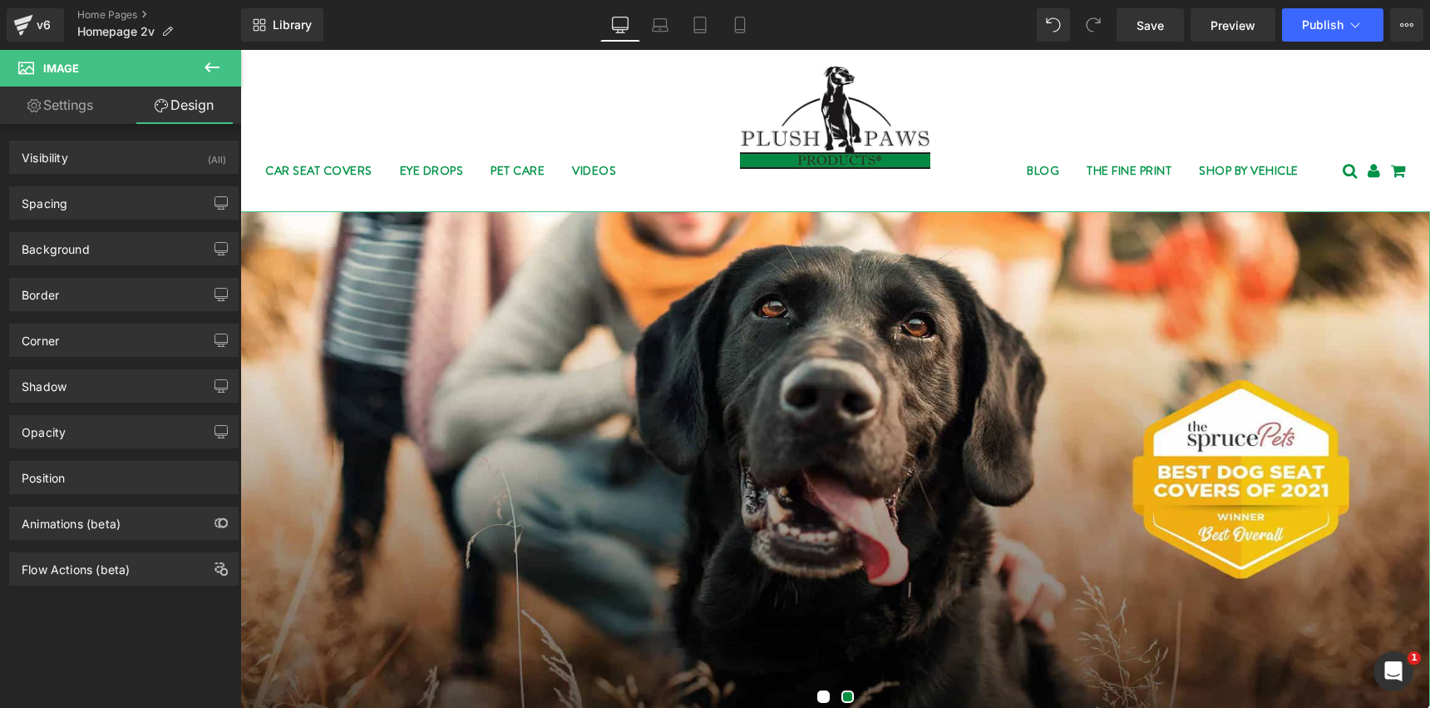
click at [66, 107] on link "Settings" at bounding box center [60, 104] width 121 height 37
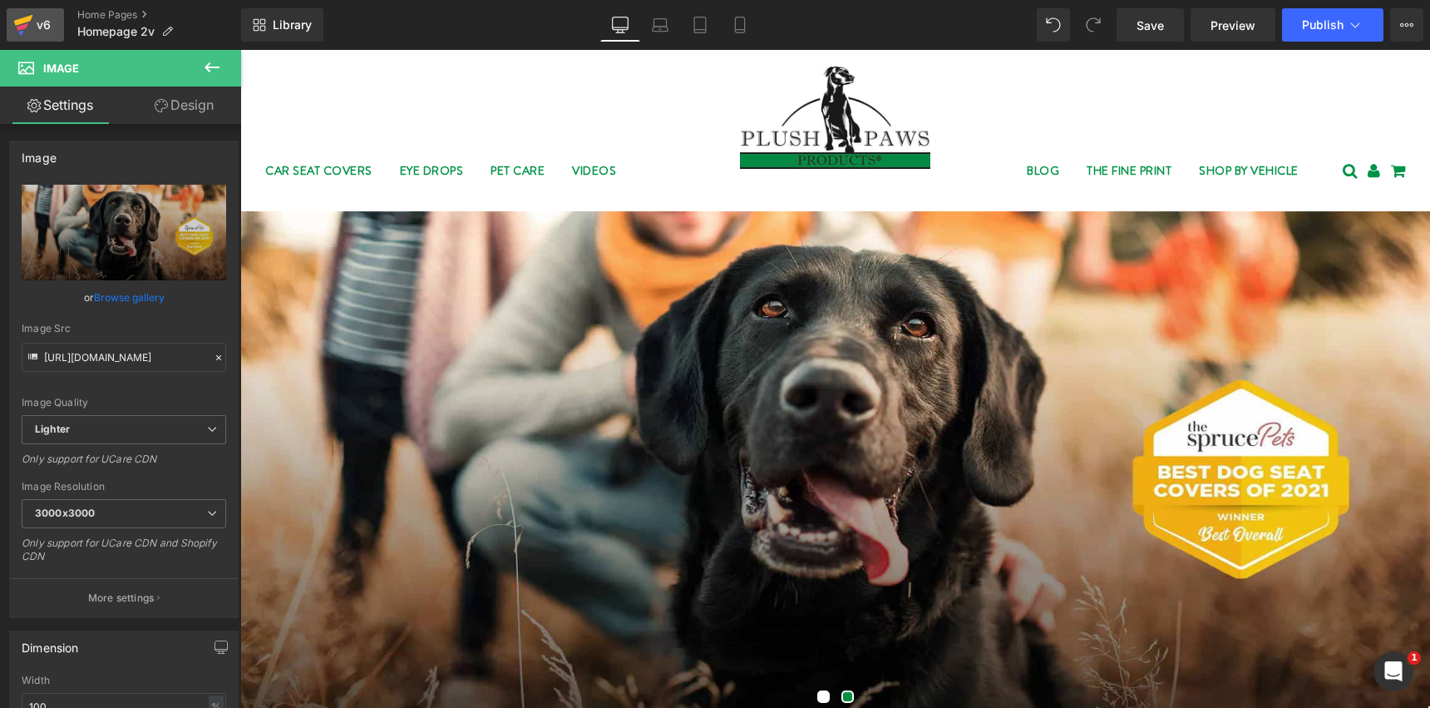
click at [38, 26] on div "v6" at bounding box center [43, 25] width 21 height 22
